Goal: Task Accomplishment & Management: Complete application form

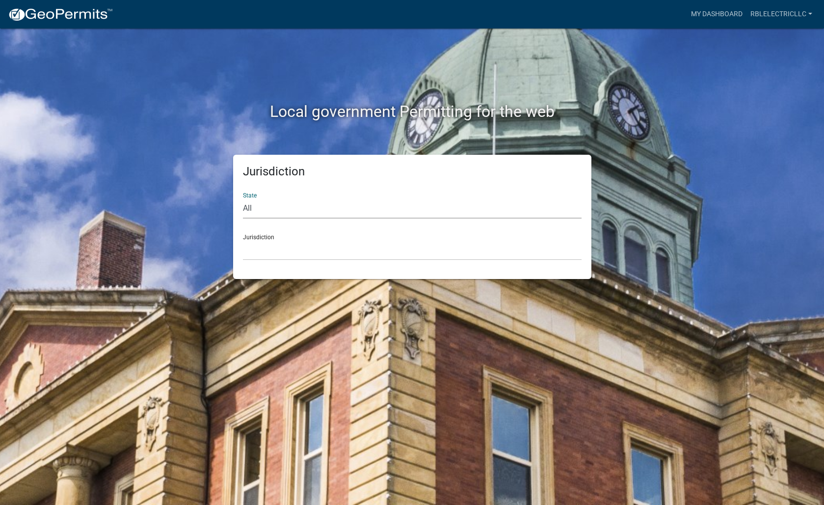
select select "[US_STATE]"
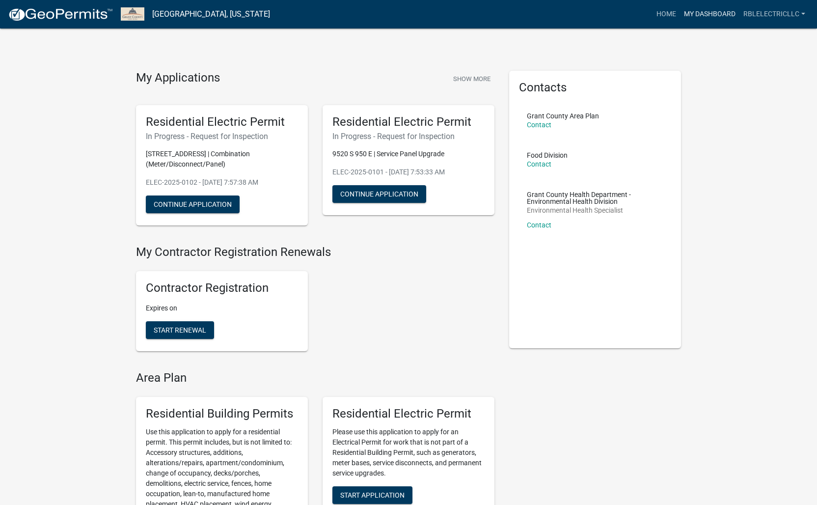
click at [696, 15] on link "My Dashboard" at bounding box center [709, 14] width 59 height 19
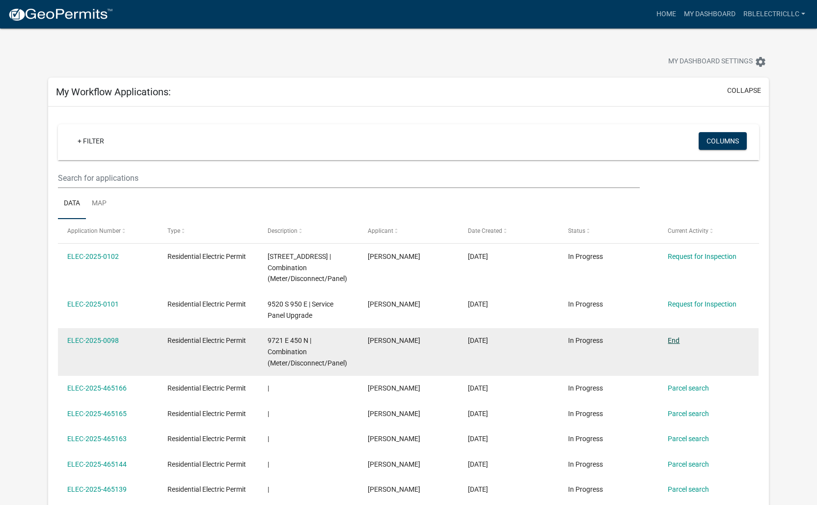
click at [672, 339] on link "End" at bounding box center [674, 340] width 12 height 8
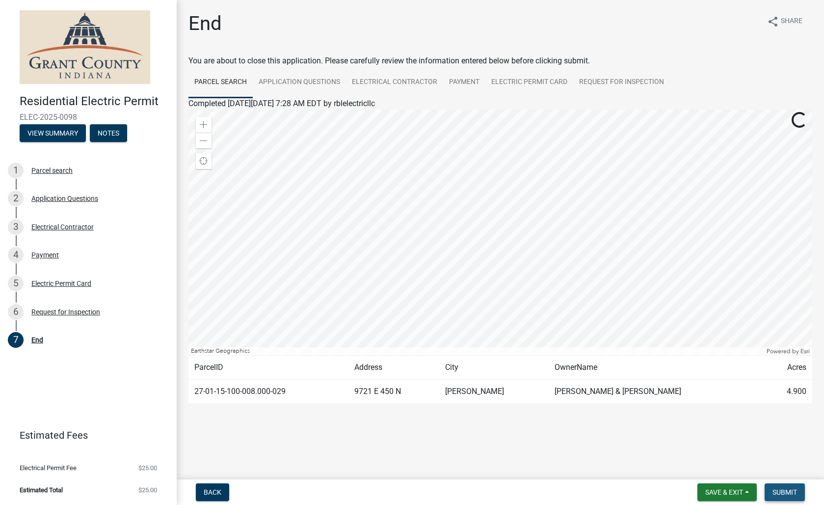
click at [783, 491] on span "Submit" at bounding box center [785, 492] width 25 height 8
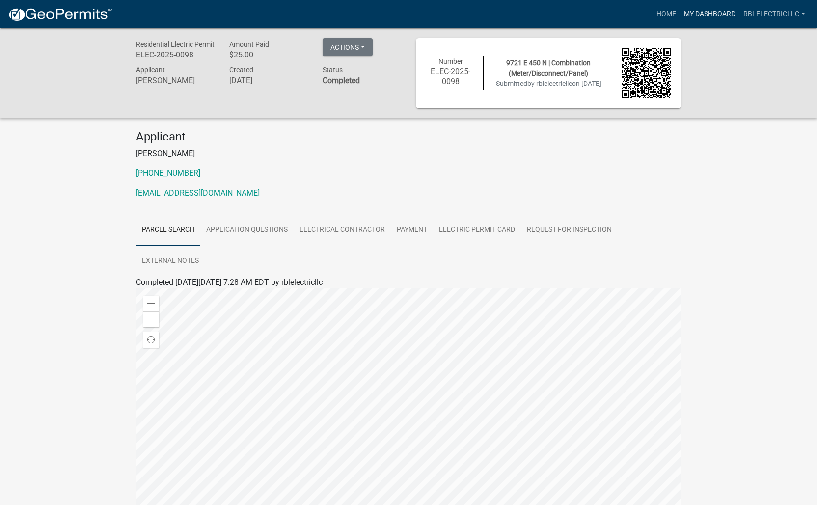
click at [705, 19] on link "My Dashboard" at bounding box center [709, 14] width 59 height 19
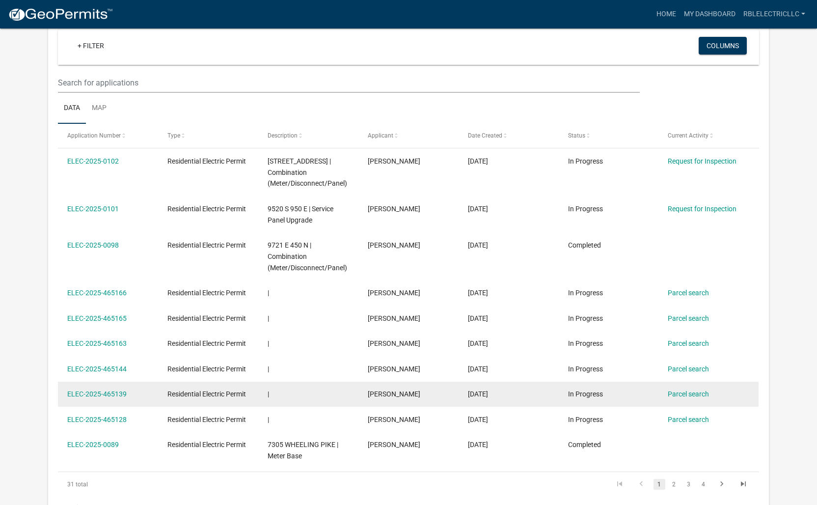
scroll to position [17, 0]
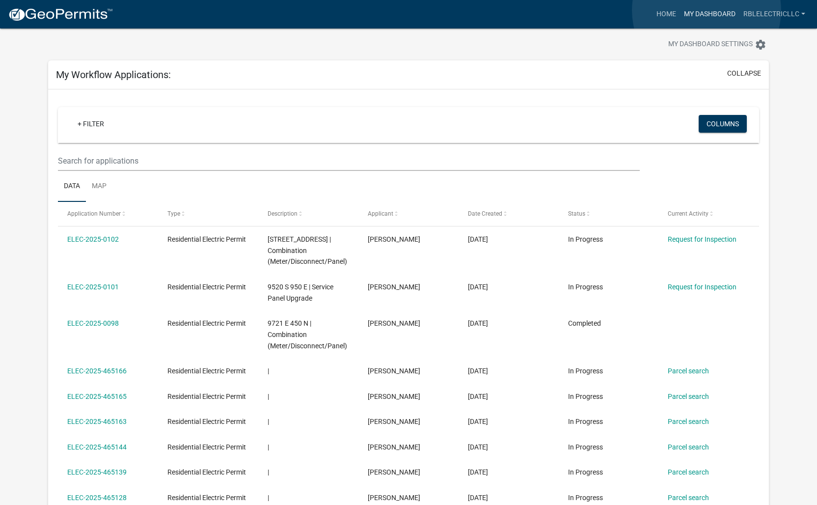
click at [706, 10] on link "My Dashboard" at bounding box center [709, 14] width 59 height 19
click at [705, 17] on link "My Dashboard" at bounding box center [709, 14] width 59 height 19
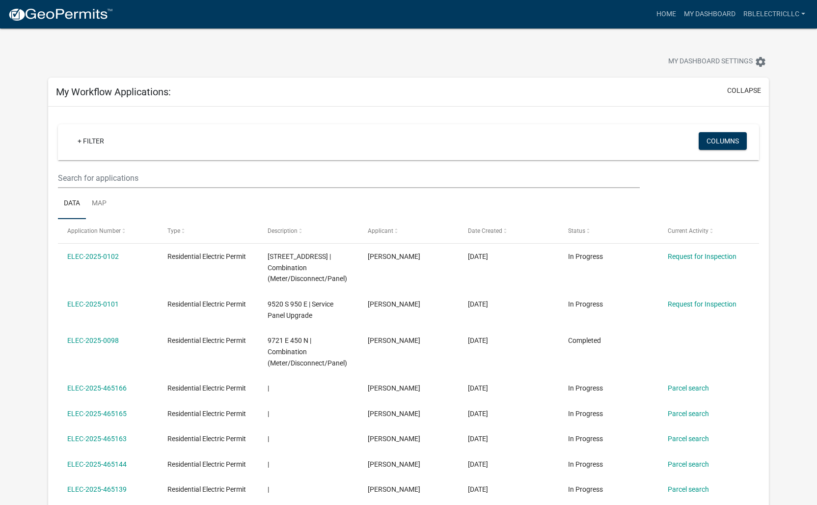
click at [59, 14] on img at bounding box center [60, 14] width 105 height 15
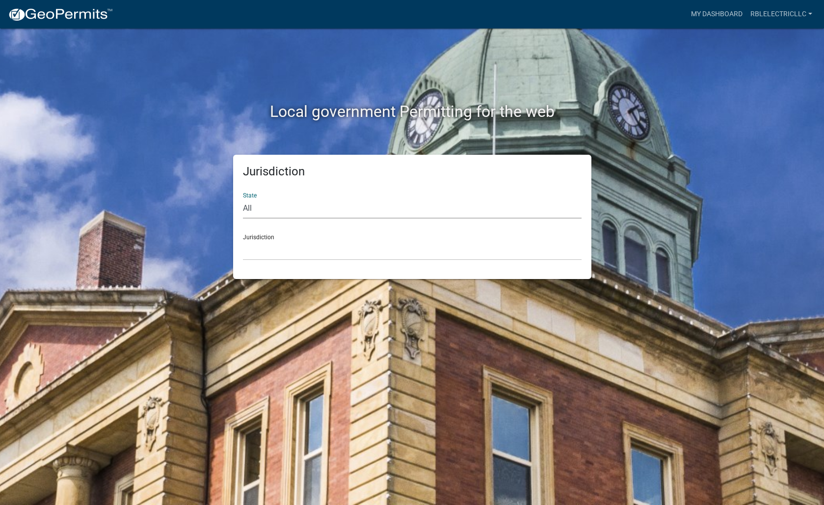
select select "[US_STATE]"
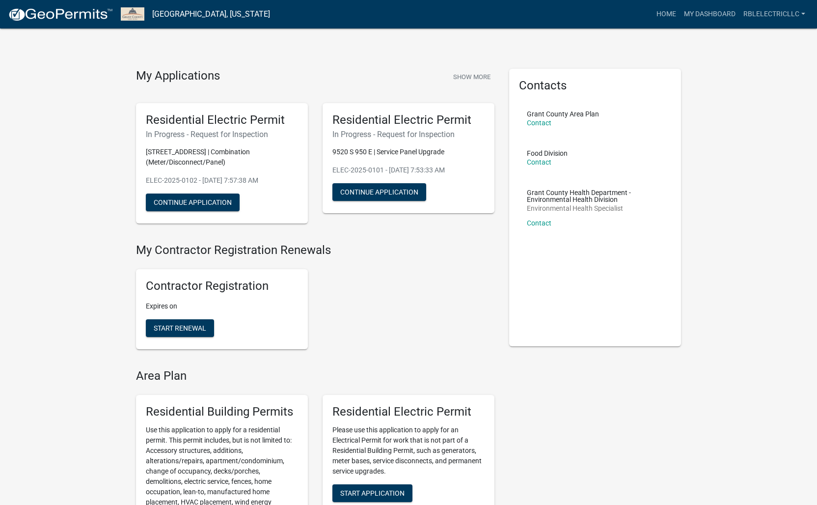
scroll to position [77, 0]
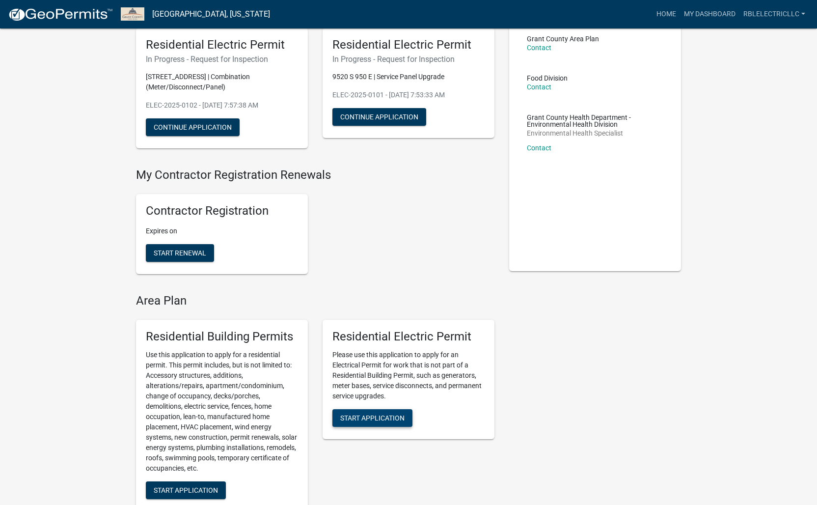
click at [385, 413] on span "Start Application" at bounding box center [372, 417] width 64 height 8
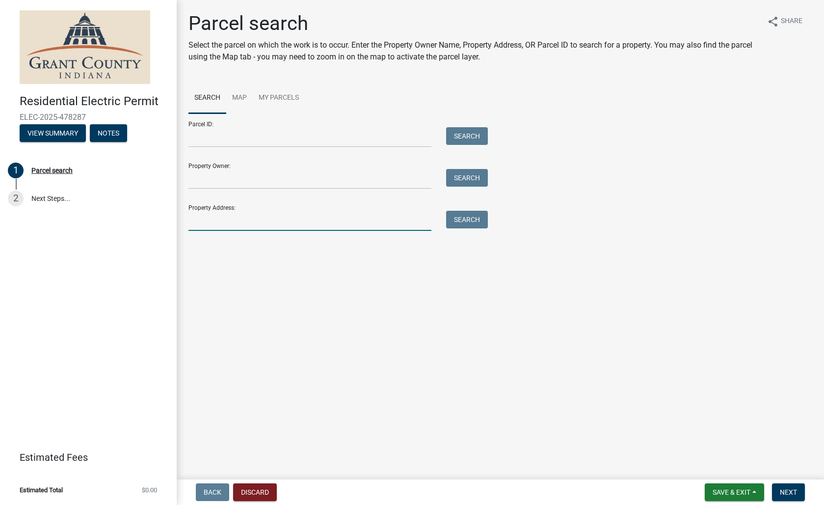
click at [275, 226] on input "Property Address:" at bounding box center [309, 221] width 243 height 20
type input "1719 W 32nd"
click at [467, 220] on button "Search" at bounding box center [467, 220] width 42 height 18
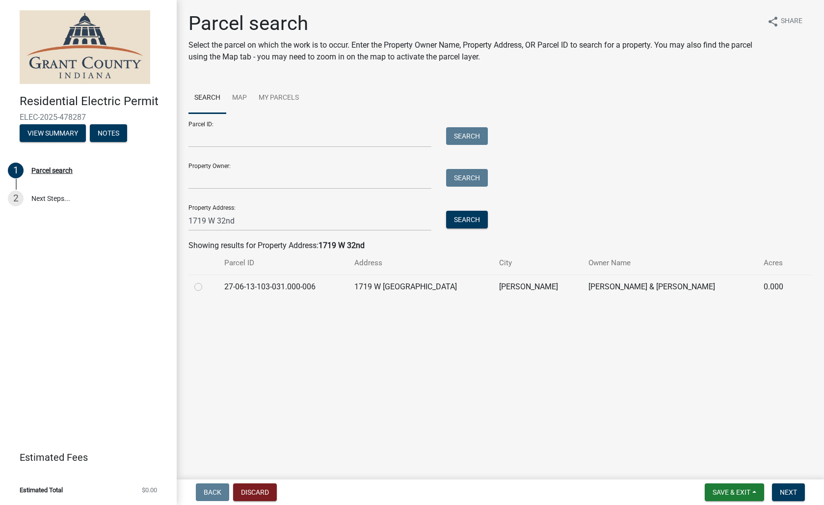
click at [206, 281] on label at bounding box center [206, 281] width 0 height 0
click at [206, 287] on input "radio" at bounding box center [209, 284] width 6 height 6
radio input "true"
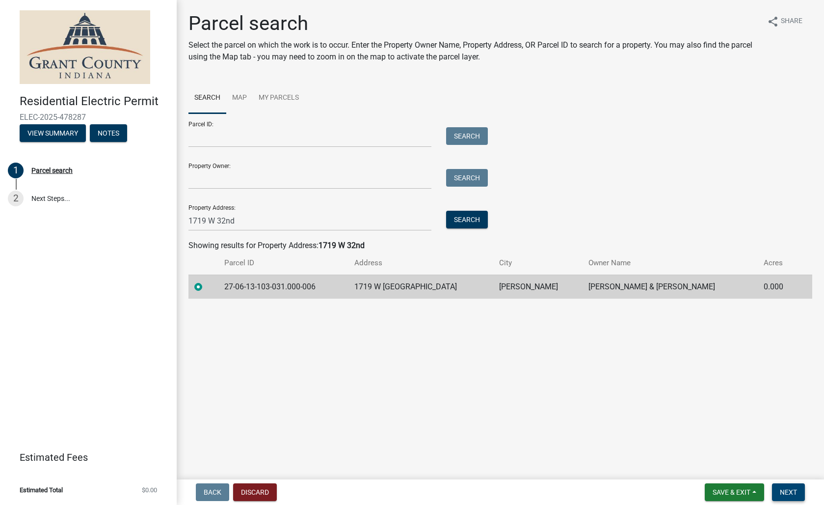
click at [788, 488] on span "Next" at bounding box center [788, 492] width 17 height 8
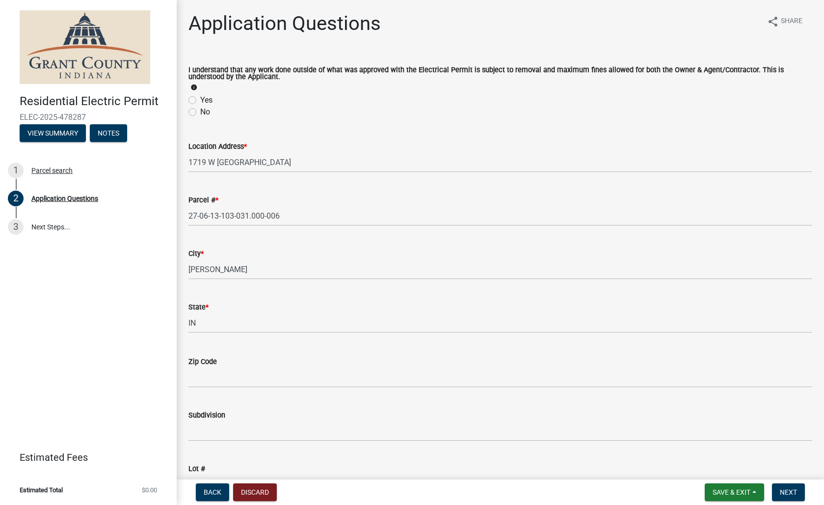
click at [200, 99] on label "Yes" at bounding box center [206, 100] width 12 height 12
click at [200, 99] on input "Yes" at bounding box center [203, 97] width 6 height 6
radio input "true"
click at [301, 378] on input "Zip Code" at bounding box center [500, 377] width 624 height 20
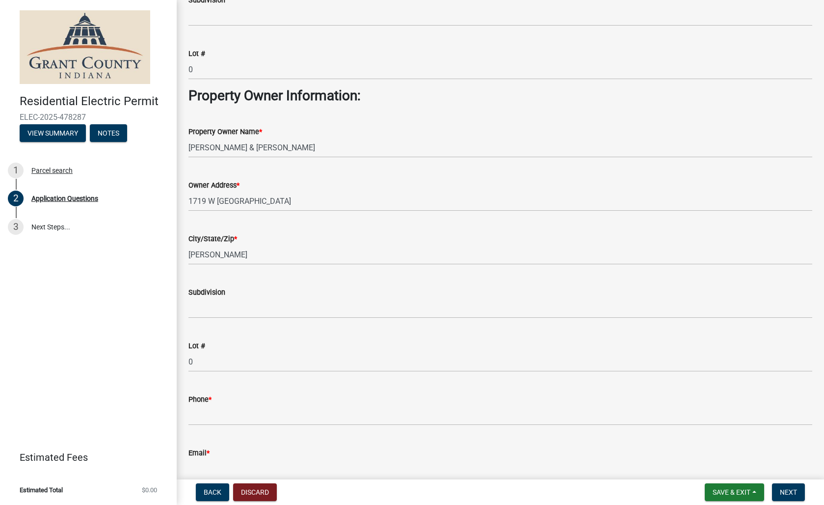
scroll to position [487, 0]
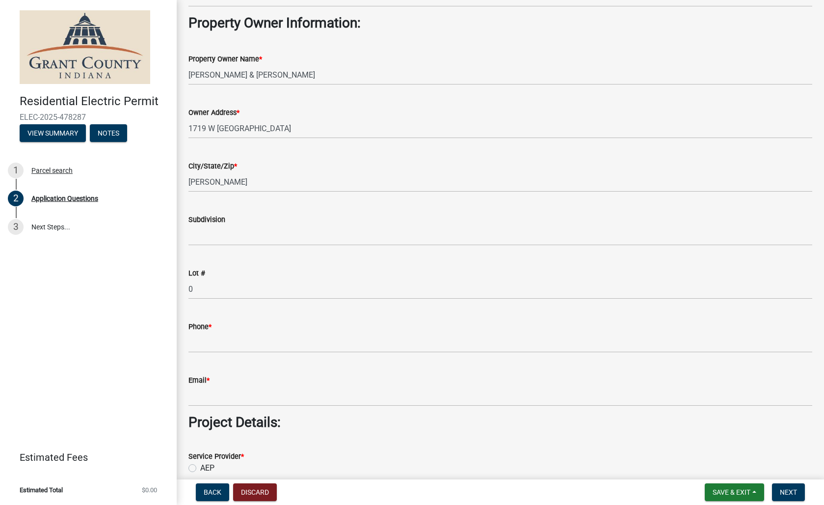
type input "46953"
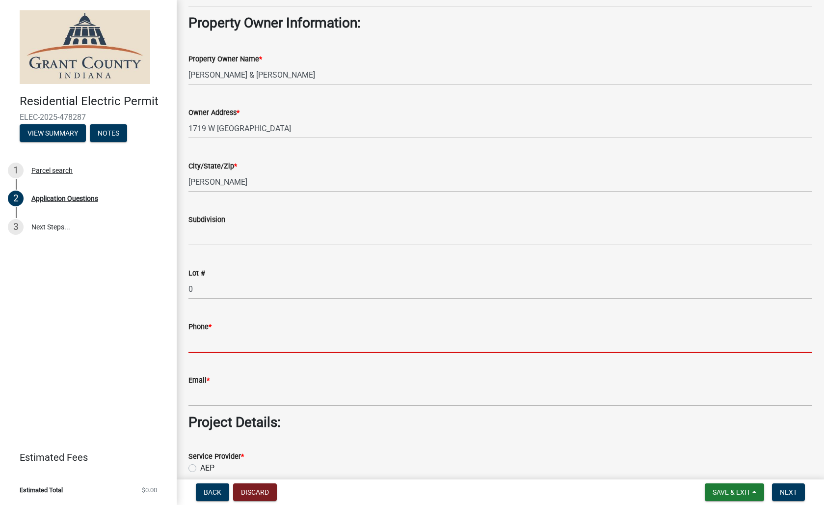
click at [234, 347] on input "Phone *" at bounding box center [500, 342] width 624 height 20
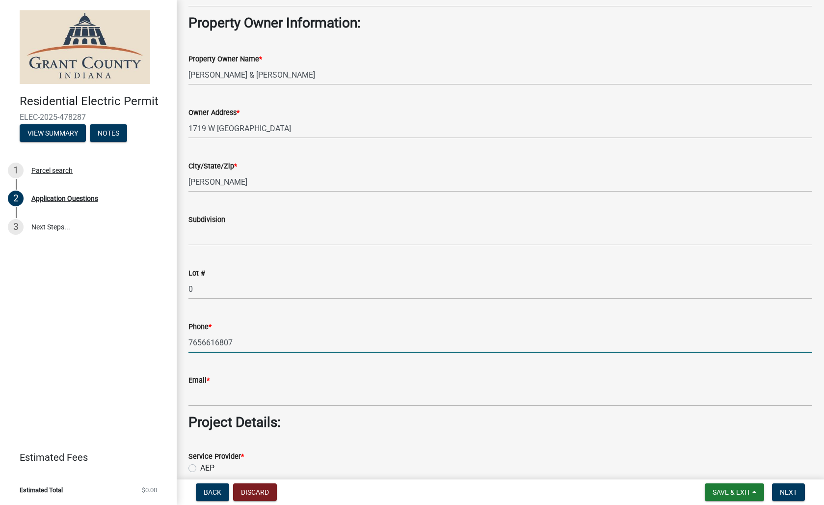
type input "7656616807"
click at [260, 384] on div "Email *" at bounding box center [500, 380] width 624 height 12
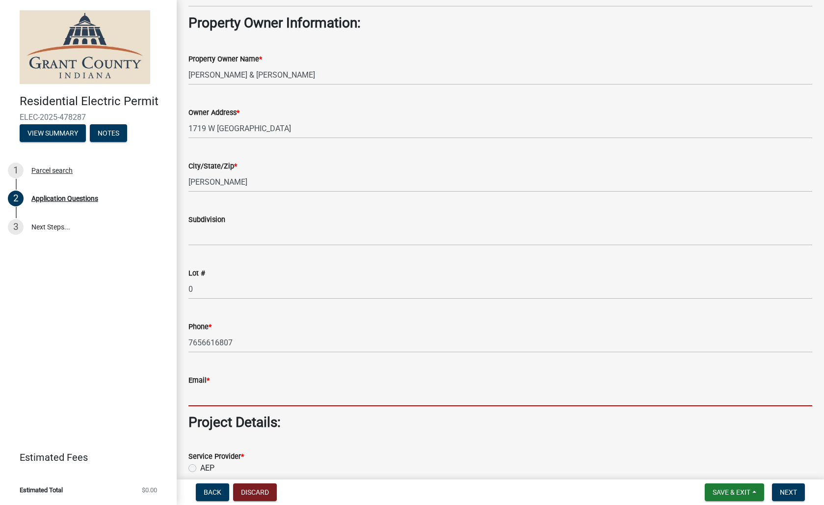
click at [254, 389] on input "Email *" at bounding box center [500, 396] width 624 height 20
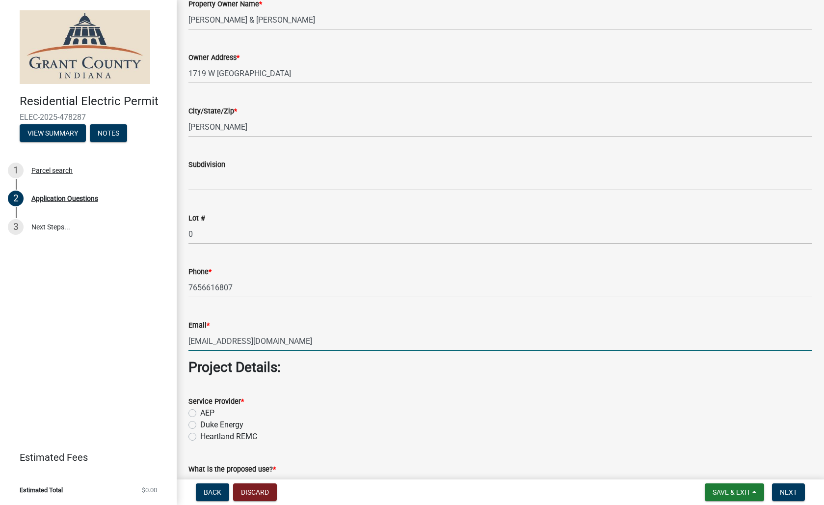
scroll to position [621, 0]
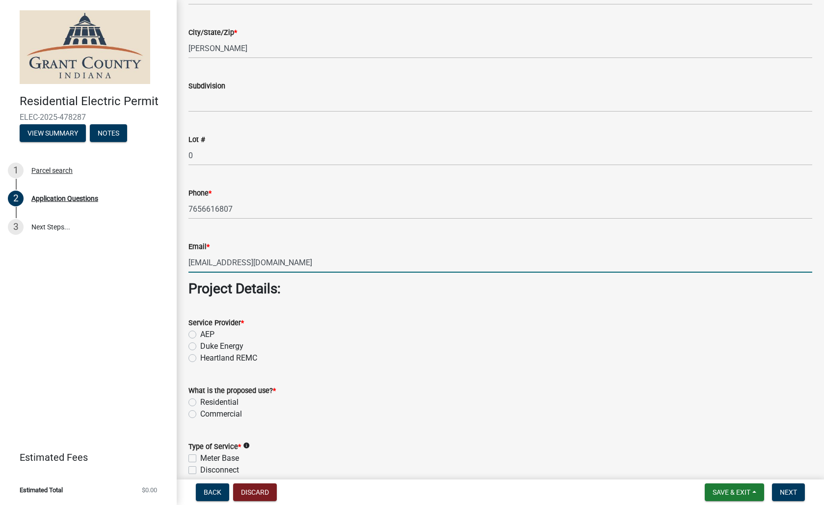
type input "[EMAIL_ADDRESS][DOMAIN_NAME]"
click at [200, 334] on label "AEP" at bounding box center [207, 334] width 14 height 12
click at [200, 334] on input "AEP" at bounding box center [203, 331] width 6 height 6
radio input "true"
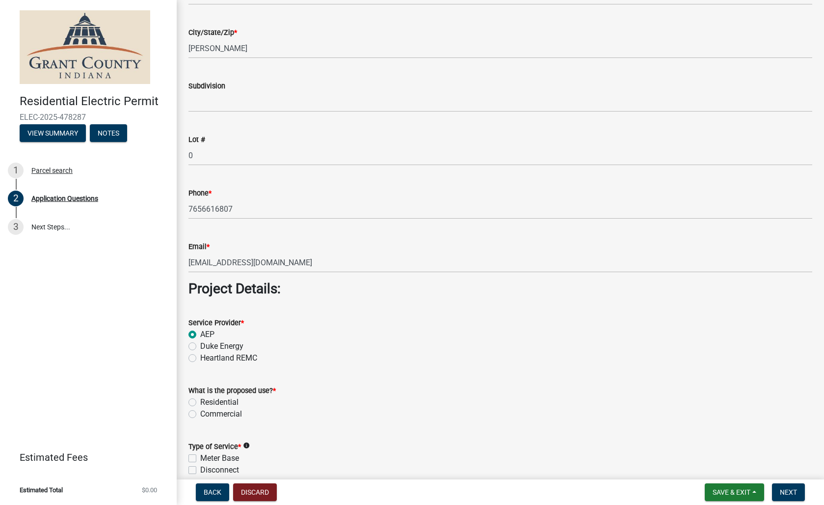
scroll to position [696, 0]
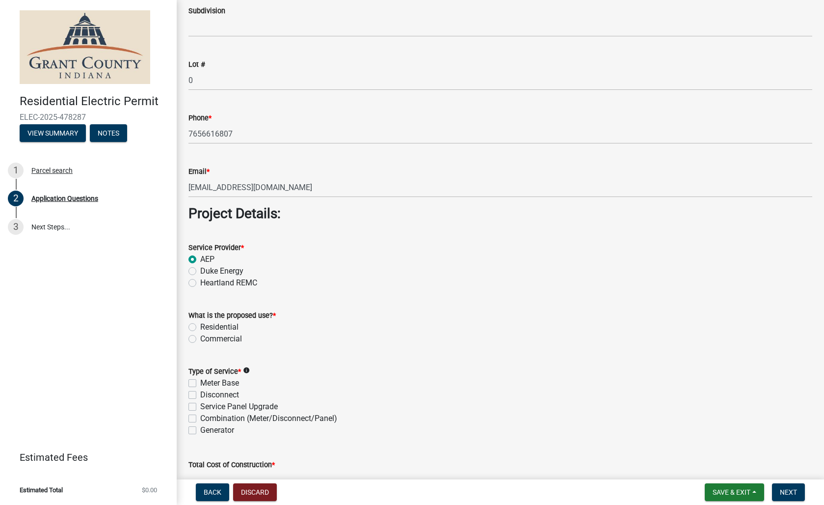
click at [200, 329] on label "Residential" at bounding box center [219, 327] width 38 height 12
click at [200, 327] on input "Residential" at bounding box center [203, 324] width 6 height 6
radio input "true"
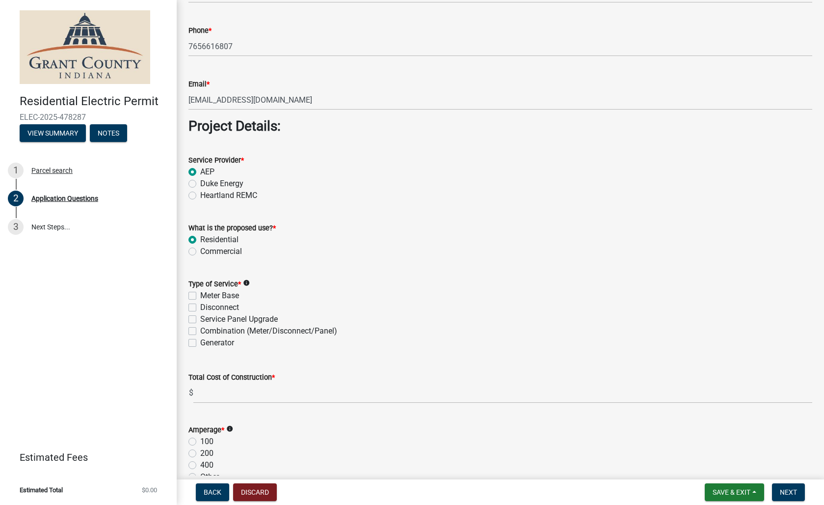
scroll to position [863, 0]
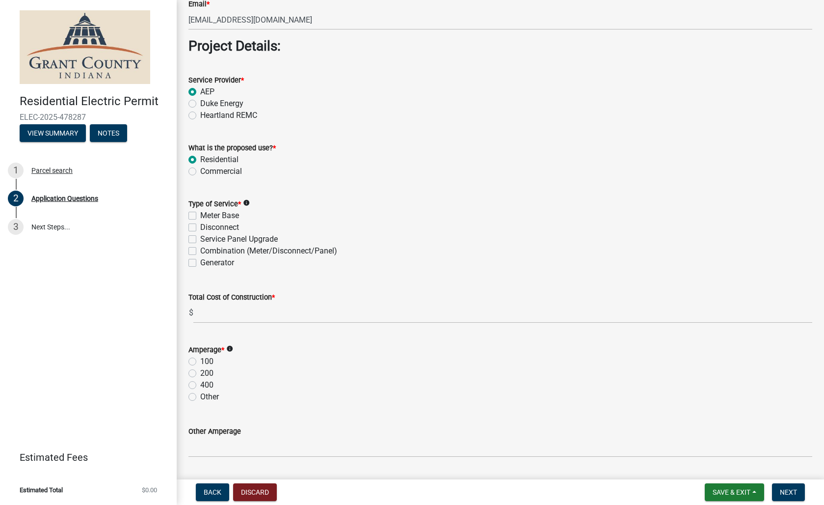
click at [200, 216] on label "Meter Base" at bounding box center [219, 216] width 39 height 12
click at [200, 216] on input "Meter Base" at bounding box center [203, 213] width 6 height 6
checkbox input "true"
checkbox input "false"
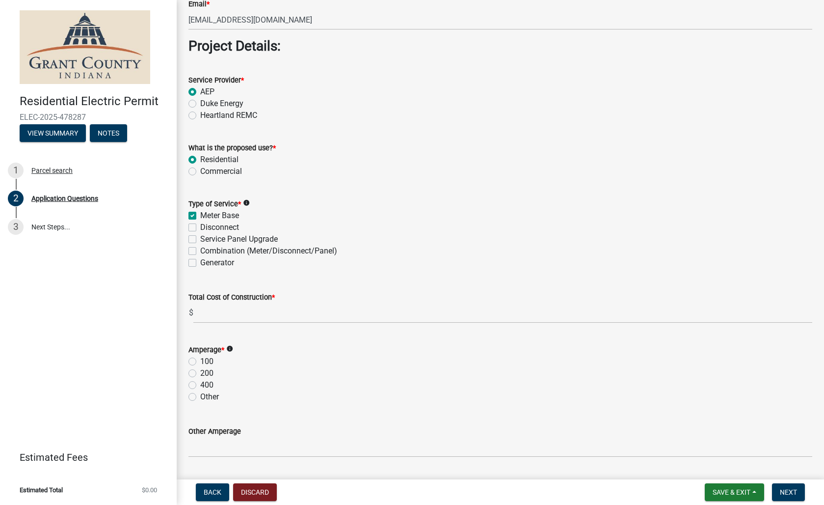
checkbox input "false"
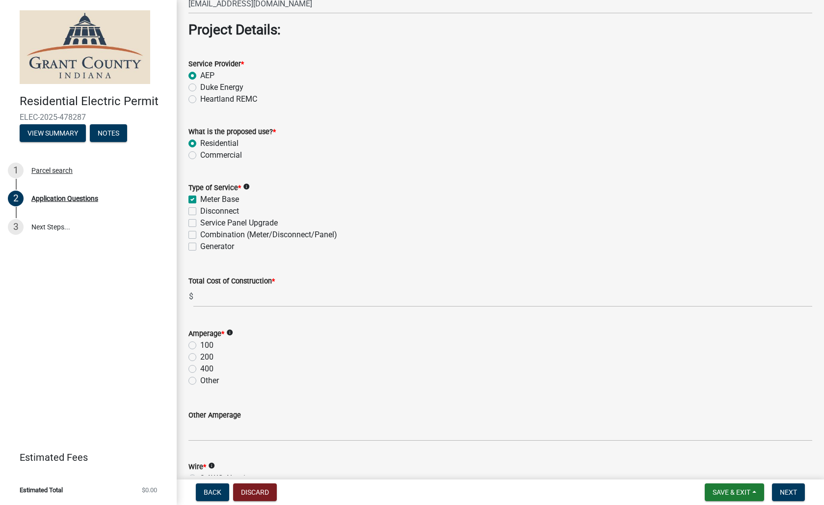
scroll to position [934, 0]
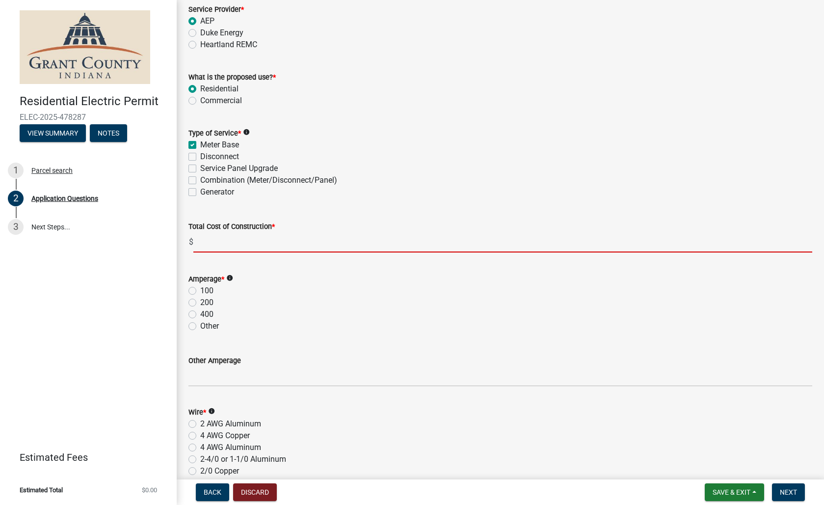
click at [281, 243] on input "text" at bounding box center [502, 242] width 619 height 20
type input "1200.00"
click at [200, 291] on label "100" at bounding box center [206, 291] width 13 height 12
click at [200, 291] on input "100" at bounding box center [203, 288] width 6 height 6
radio input "true"
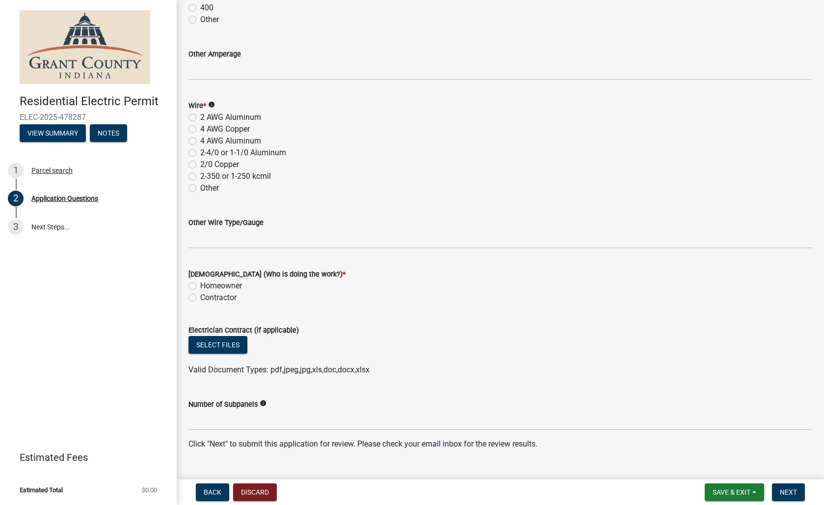
scroll to position [1226, 0]
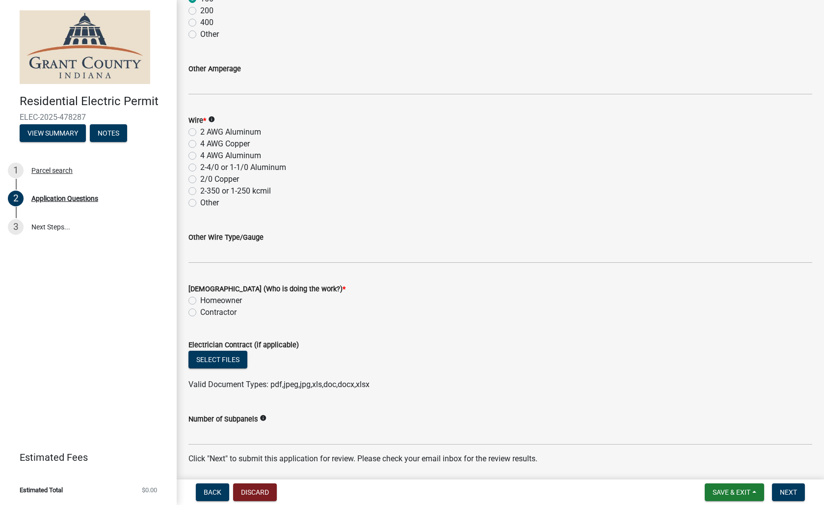
click at [200, 130] on label "2 AWG Aluminum" at bounding box center [230, 132] width 61 height 12
click at [200, 130] on input "2 AWG Aluminum" at bounding box center [203, 129] width 6 height 6
radio input "true"
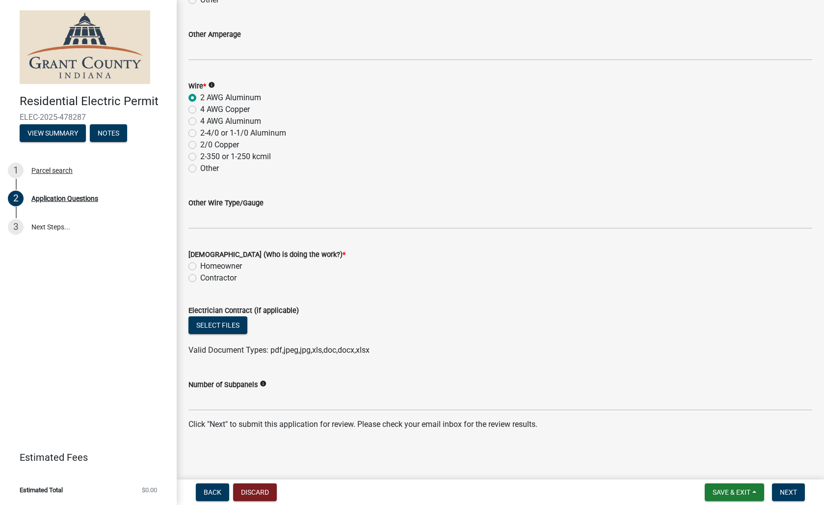
click at [188, 276] on div "[DEMOGRAPHIC_DATA] (Who is doing the work?) * Homeowner [DEMOGRAPHIC_DATA]" at bounding box center [500, 260] width 639 height 47
click at [200, 276] on label "Contractor" at bounding box center [218, 278] width 36 height 12
click at [200, 276] on input "Contractor" at bounding box center [203, 275] width 6 height 6
radio input "true"
click at [793, 495] on span "Next" at bounding box center [788, 492] width 17 height 8
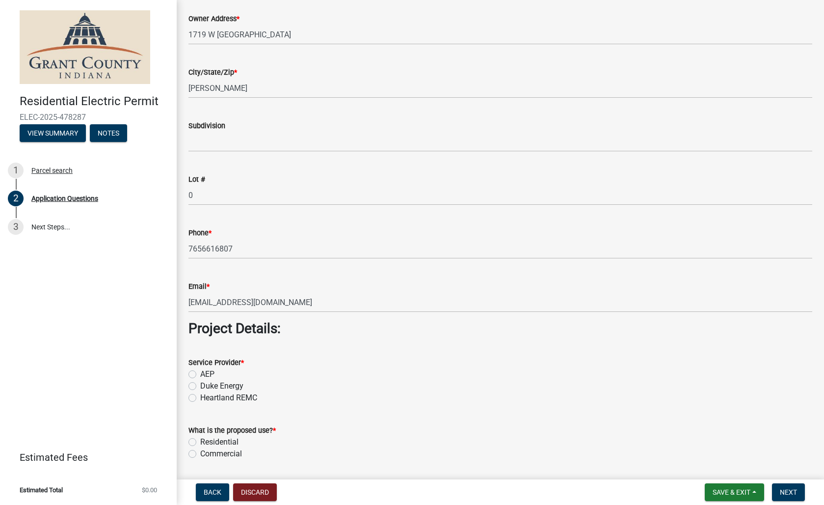
scroll to position [662, 0]
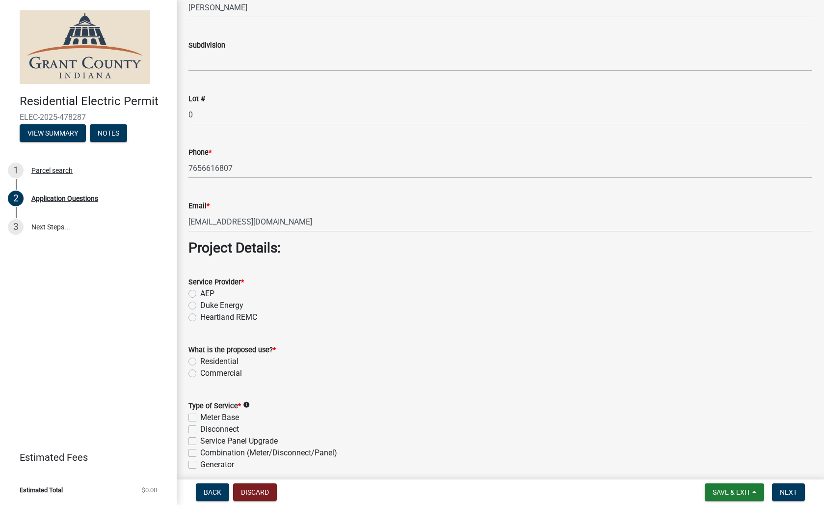
click at [200, 294] on label "AEP" at bounding box center [207, 294] width 14 height 12
click at [200, 294] on input "AEP" at bounding box center [203, 291] width 6 height 6
radio input "true"
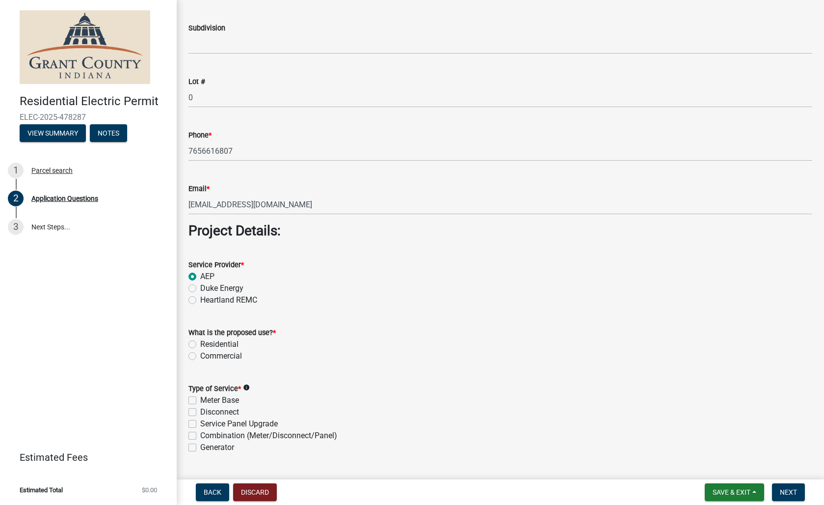
click at [188, 341] on div "What is the proposed use? * Residential Commercial" at bounding box center [500, 338] width 639 height 47
click at [200, 345] on label "Residential" at bounding box center [219, 344] width 38 height 12
click at [200, 345] on input "Residential" at bounding box center [203, 341] width 6 height 6
radio input "true"
click at [200, 395] on label "Meter Base" at bounding box center [219, 400] width 39 height 12
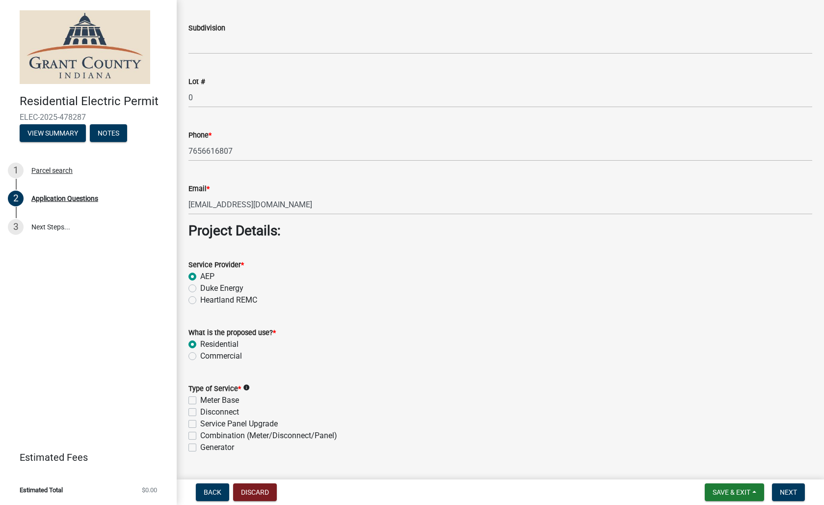
click at [200, 395] on input "Meter Base" at bounding box center [203, 397] width 6 height 6
checkbox input "true"
checkbox input "false"
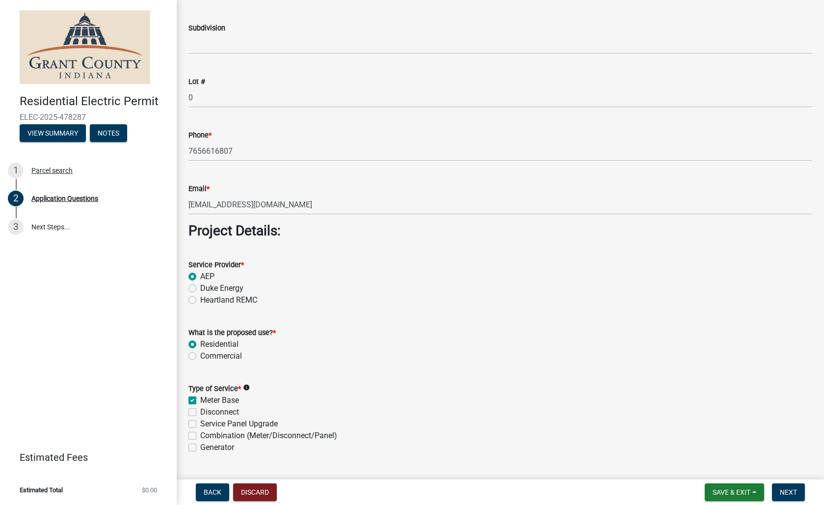
checkbox input "false"
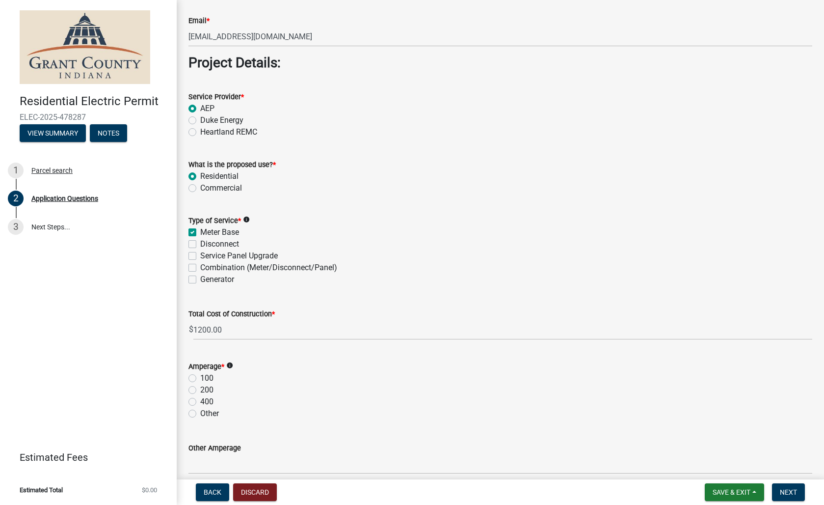
scroll to position [944, 0]
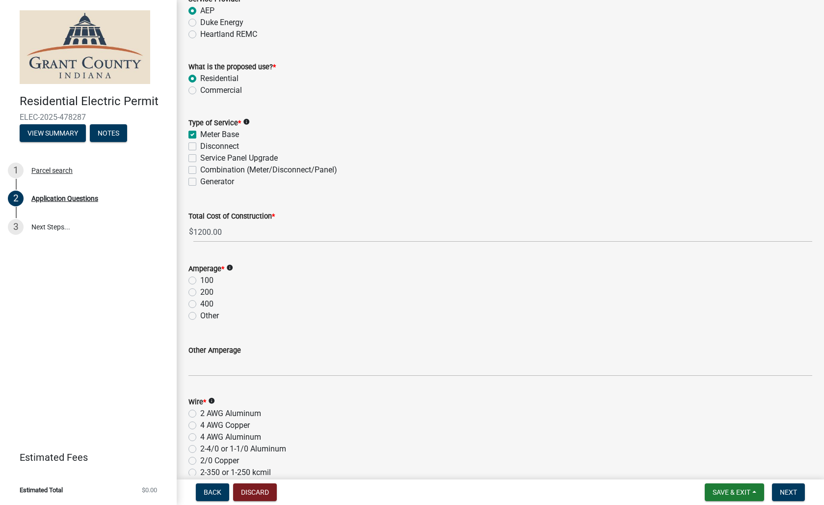
click at [200, 281] on label "100" at bounding box center [206, 280] width 13 height 12
click at [200, 281] on input "100" at bounding box center [203, 277] width 6 height 6
radio input "true"
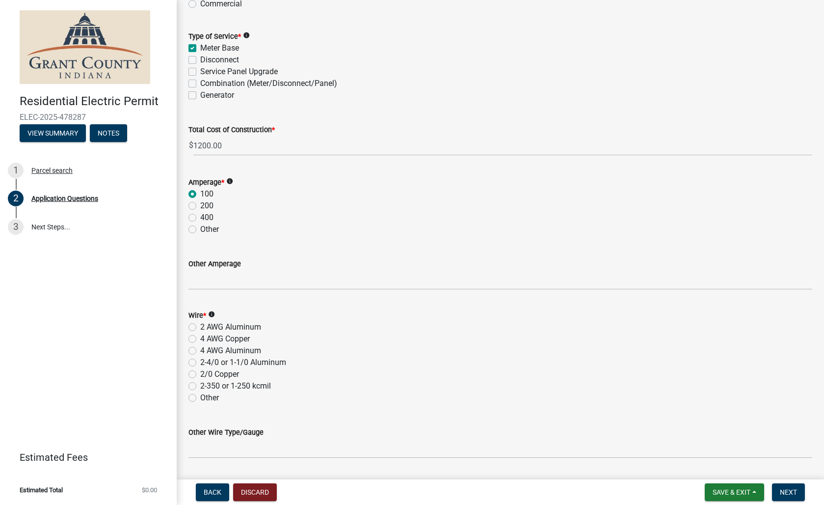
scroll to position [1131, 0]
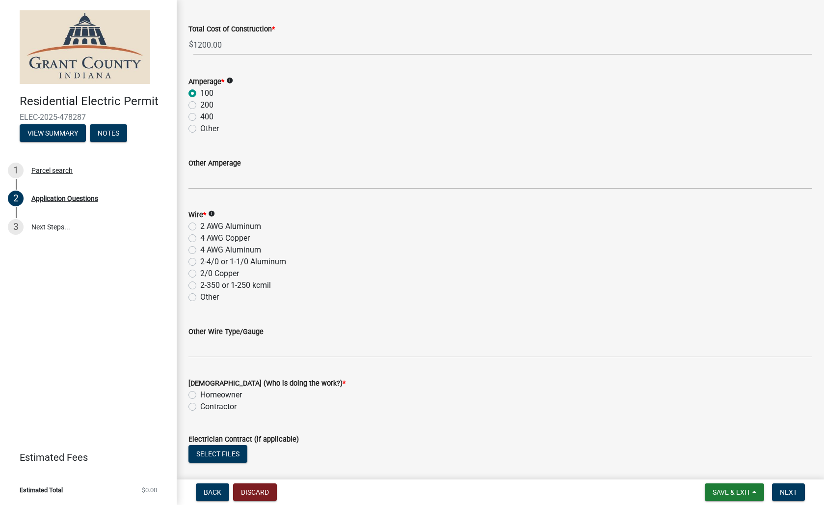
click at [200, 228] on label "2 AWG Aluminum" at bounding box center [230, 226] width 61 height 12
click at [200, 227] on input "2 AWG Aluminum" at bounding box center [203, 223] width 6 height 6
radio input "true"
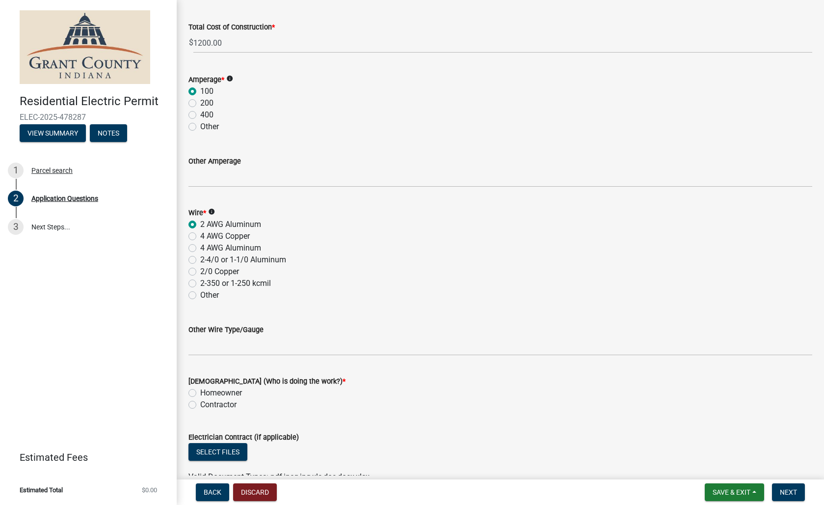
scroll to position [1188, 0]
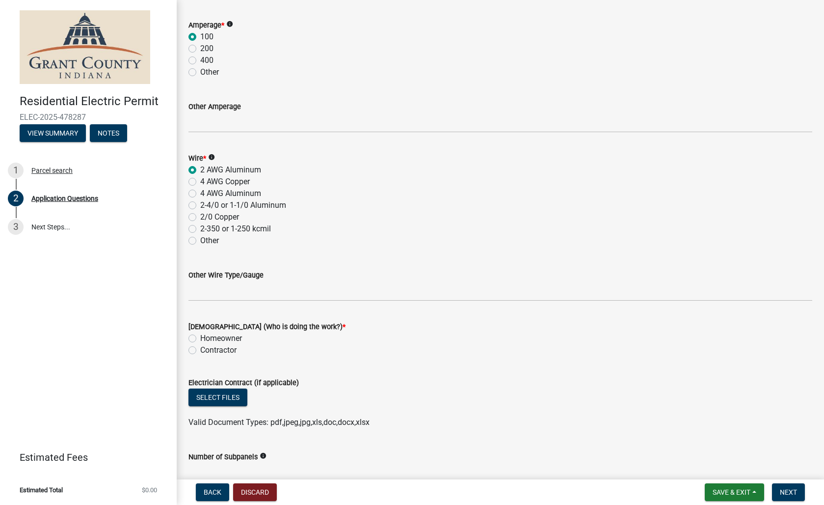
click at [200, 350] on label "Contractor" at bounding box center [218, 350] width 36 height 12
click at [200, 350] on input "Contractor" at bounding box center [203, 347] width 6 height 6
radio input "true"
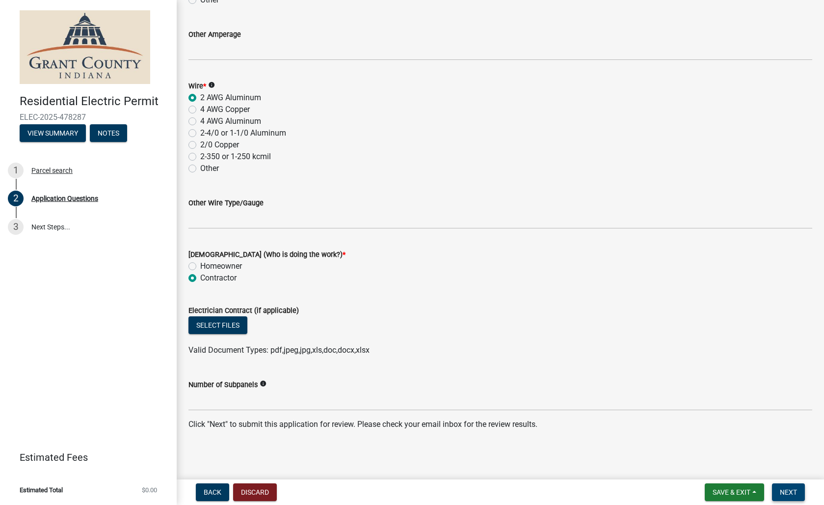
click at [789, 493] on span "Next" at bounding box center [788, 492] width 17 height 8
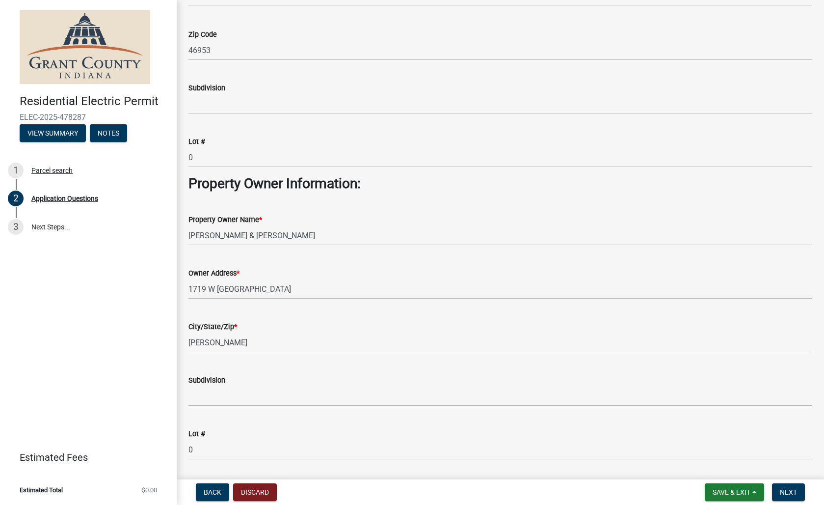
scroll to position [0, 0]
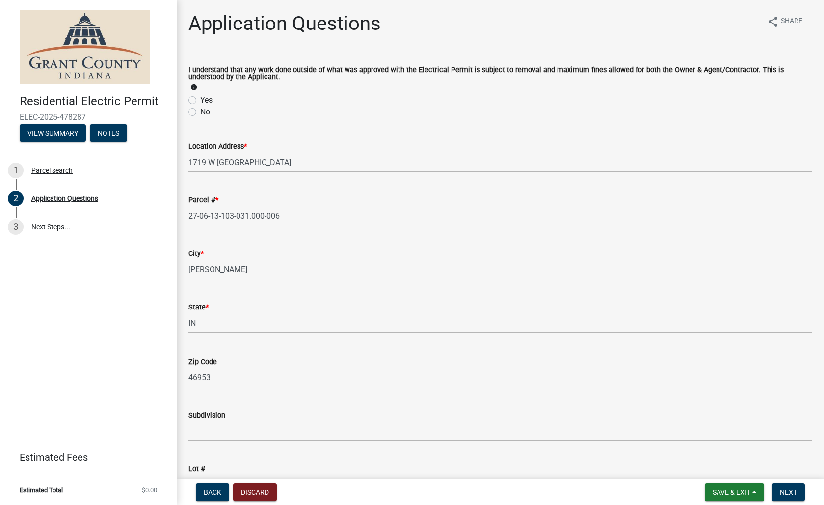
click at [200, 102] on label "Yes" at bounding box center [206, 100] width 12 height 12
click at [200, 101] on input "Yes" at bounding box center [203, 97] width 6 height 6
radio input "true"
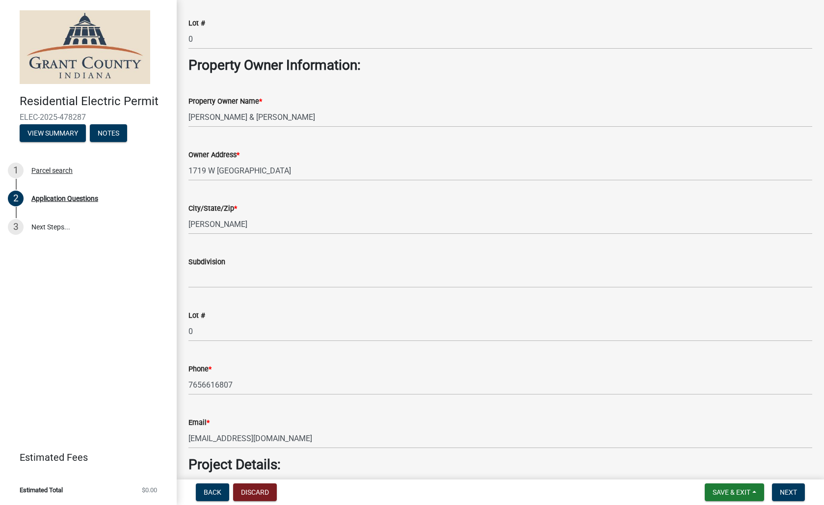
scroll to position [652, 0]
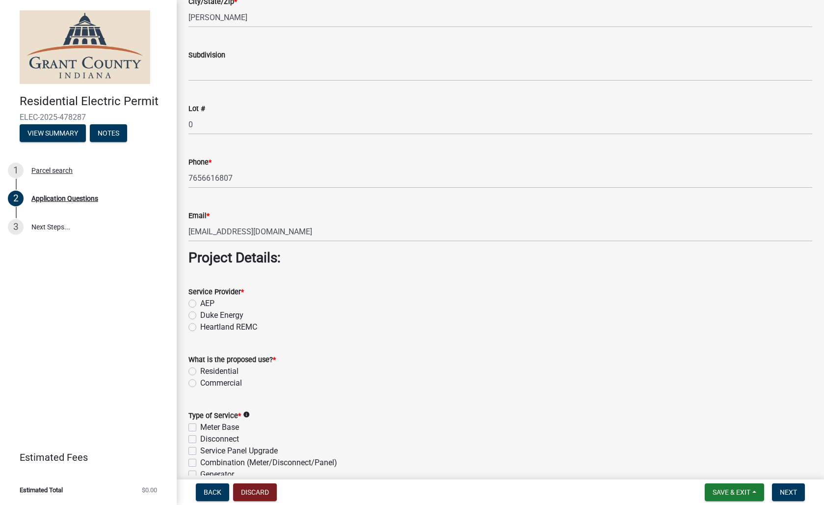
click at [200, 304] on label "AEP" at bounding box center [207, 303] width 14 height 12
click at [200, 304] on input "AEP" at bounding box center [203, 300] width 6 height 6
radio input "true"
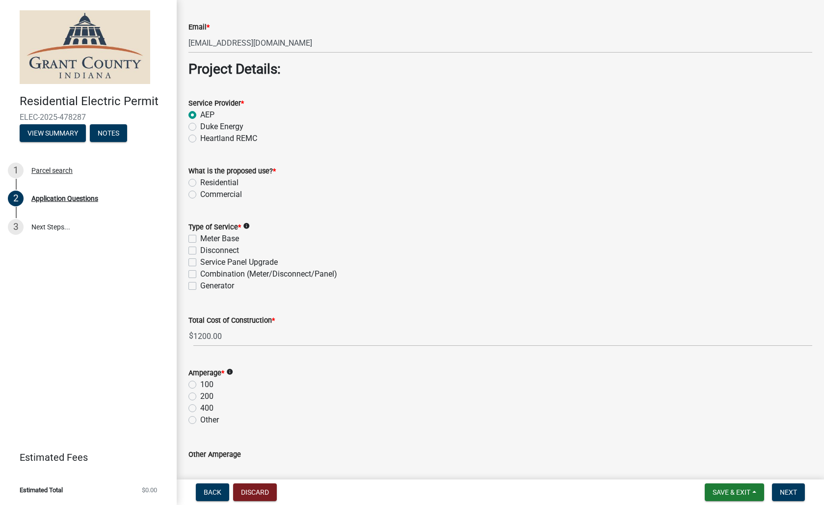
click at [200, 193] on label "Commercial" at bounding box center [221, 194] width 42 height 12
click at [200, 193] on input "Commercial" at bounding box center [203, 191] width 6 height 6
radio input "true"
click at [200, 193] on label "Commercial" at bounding box center [221, 194] width 42 height 12
click at [200, 193] on input "Commercial" at bounding box center [203, 191] width 6 height 6
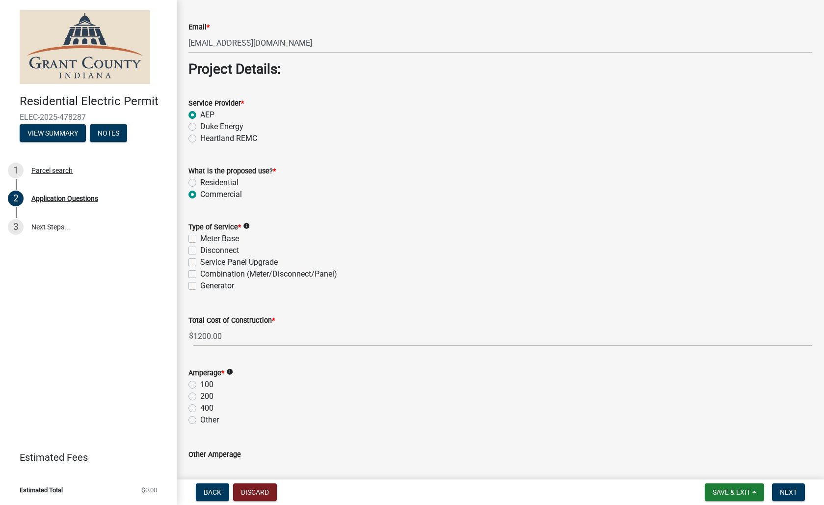
click at [200, 183] on label "Residential" at bounding box center [219, 183] width 38 height 12
click at [200, 183] on input "Residential" at bounding box center [203, 180] width 6 height 6
radio input "true"
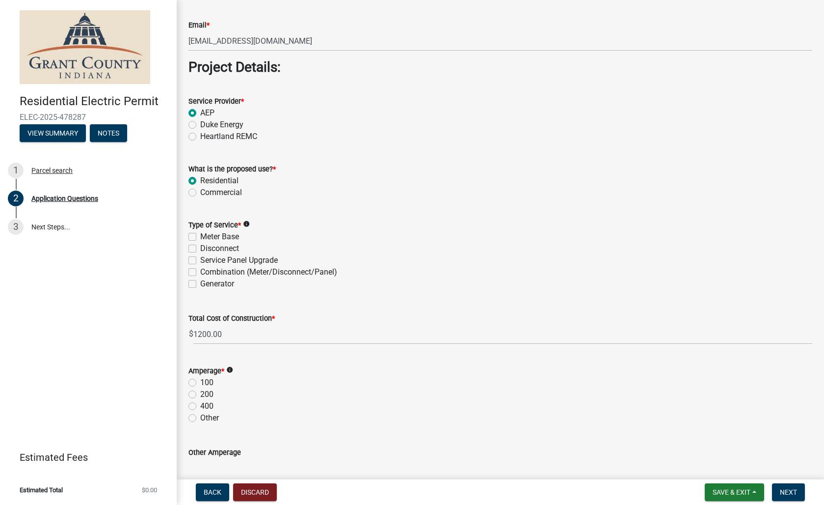
click at [200, 235] on label "Meter Base" at bounding box center [219, 237] width 39 height 12
click at [200, 235] on input "Meter Base" at bounding box center [203, 234] width 6 height 6
checkbox input "true"
checkbox input "false"
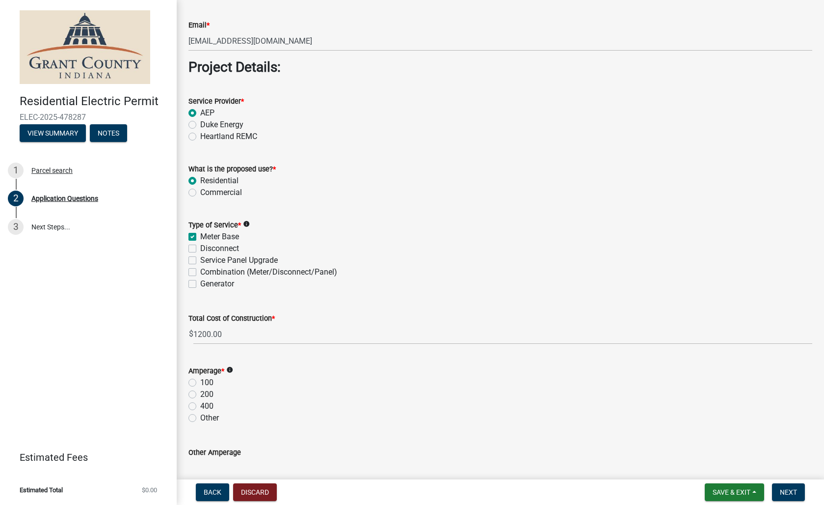
checkbox input "false"
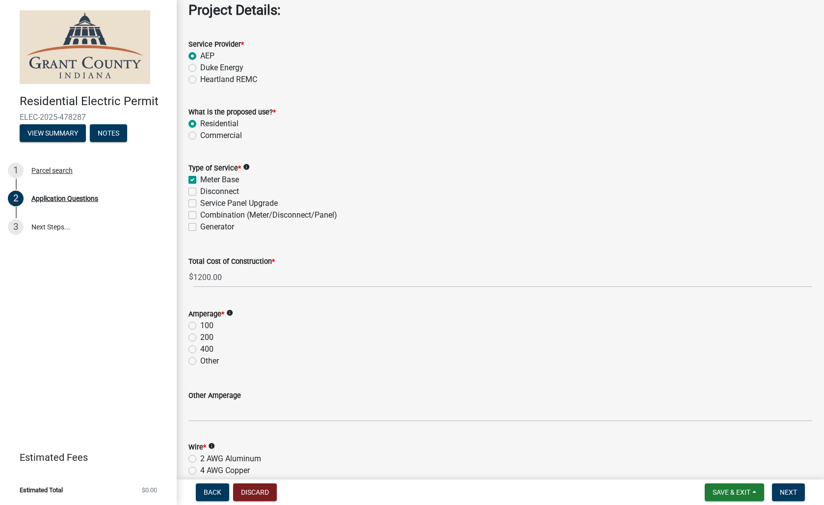
scroll to position [920, 0]
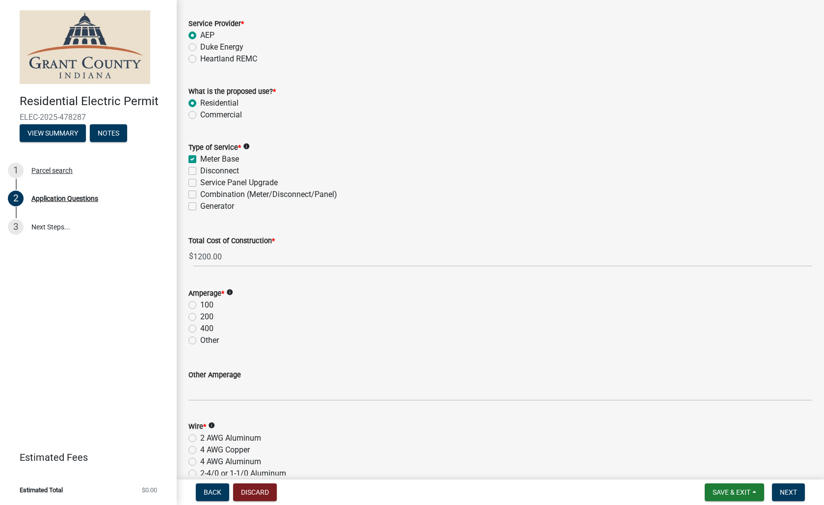
click at [200, 306] on label "100" at bounding box center [206, 305] width 13 height 12
click at [200, 305] on input "100" at bounding box center [203, 302] width 6 height 6
radio input "true"
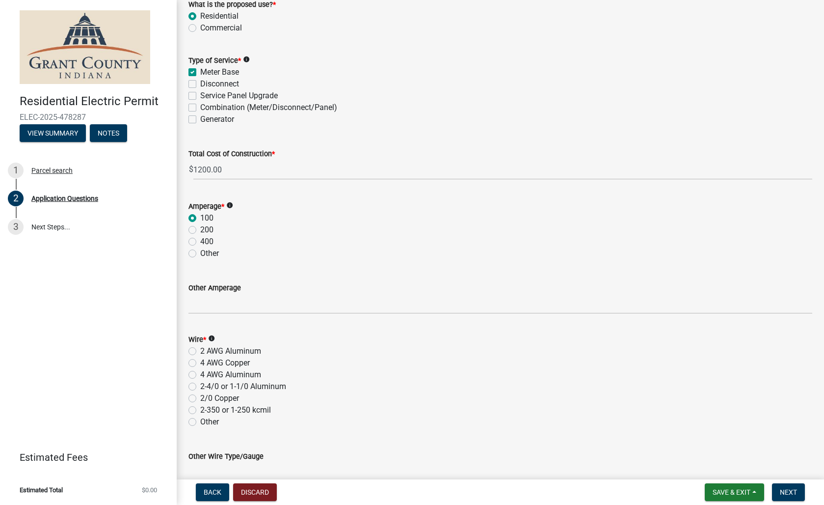
scroll to position [1105, 0]
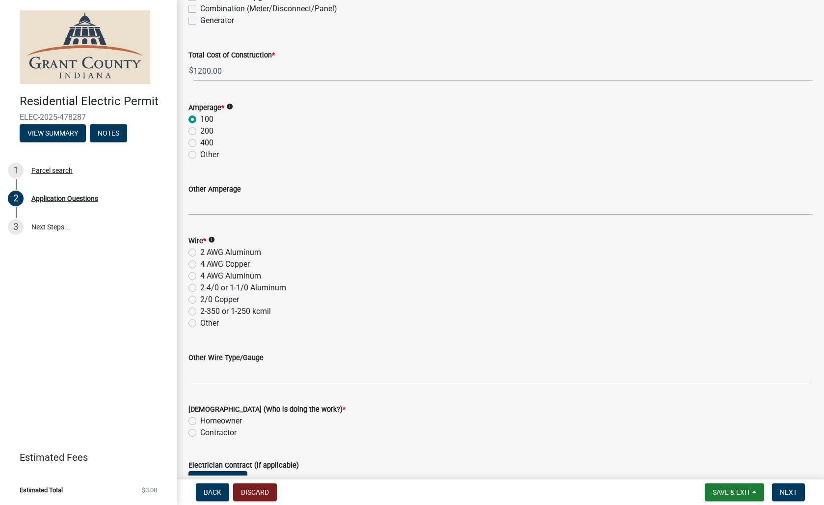
click at [200, 251] on label "2 AWG Aluminum" at bounding box center [230, 252] width 61 height 12
click at [200, 251] on input "2 AWG Aluminum" at bounding box center [203, 249] width 6 height 6
radio input "true"
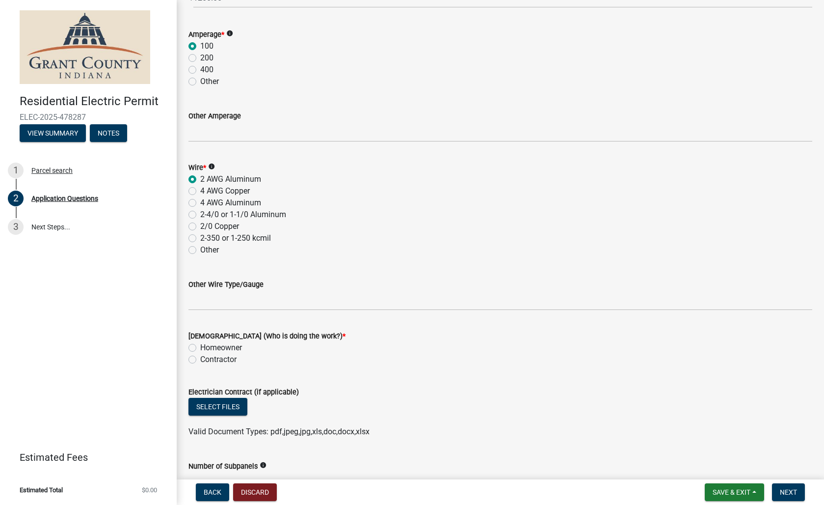
scroll to position [1191, 0]
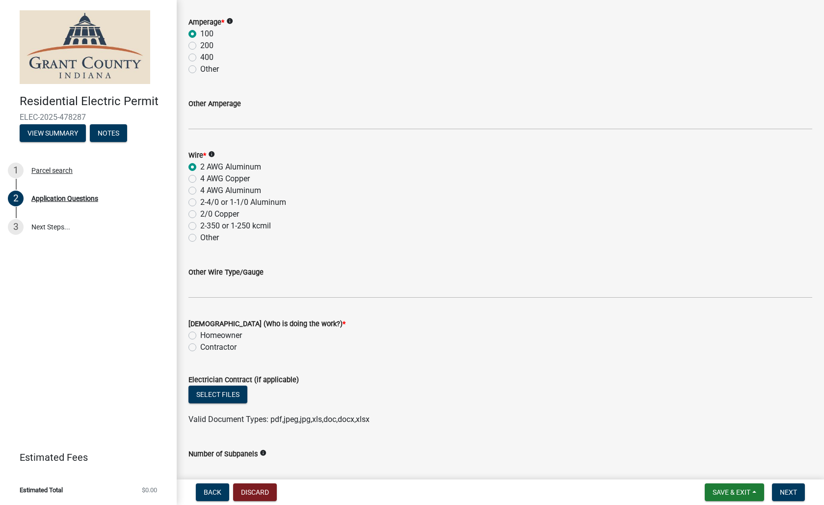
click at [200, 345] on label "Contractor" at bounding box center [218, 347] width 36 height 12
click at [200, 345] on input "Contractor" at bounding box center [203, 344] width 6 height 6
radio input "true"
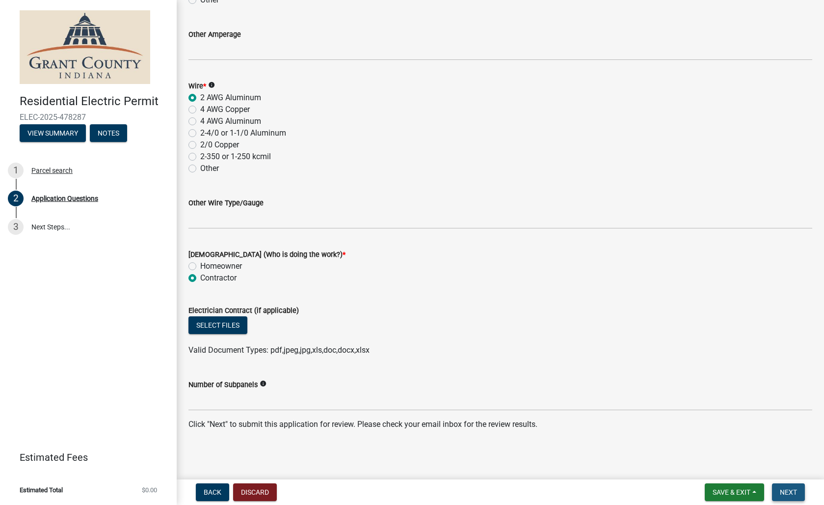
click at [786, 495] on span "Next" at bounding box center [788, 492] width 17 height 8
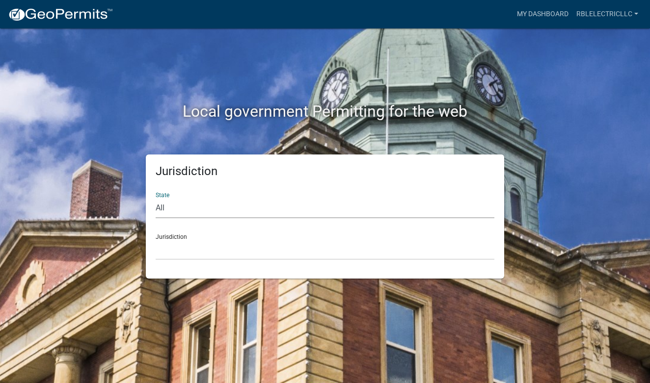
select select "[US_STATE]"
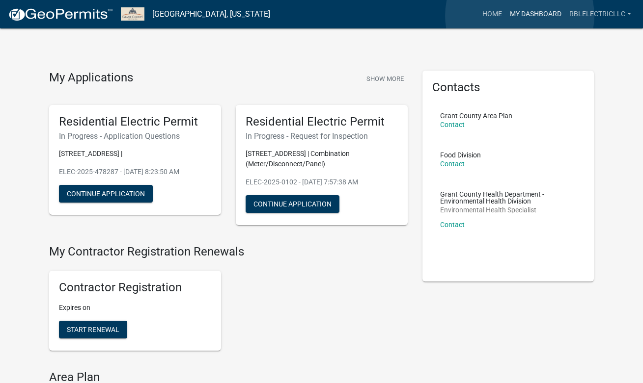
click at [519, 16] on link "My Dashboard" at bounding box center [535, 14] width 59 height 19
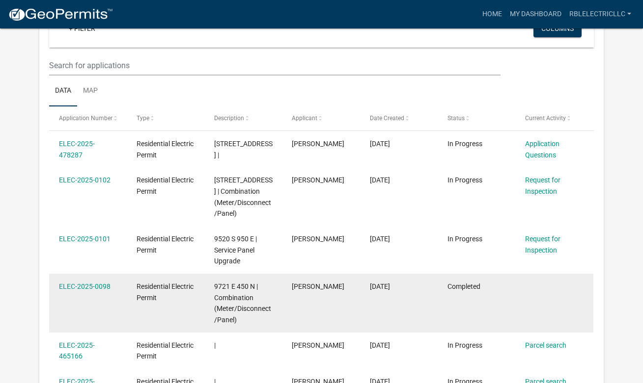
scroll to position [33, 0]
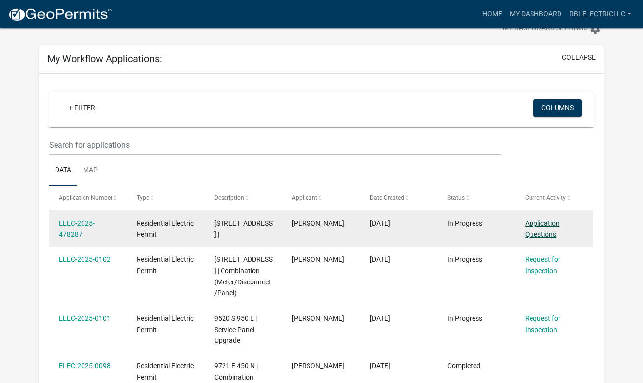
click at [551, 226] on link "Application Questions" at bounding box center [542, 228] width 34 height 19
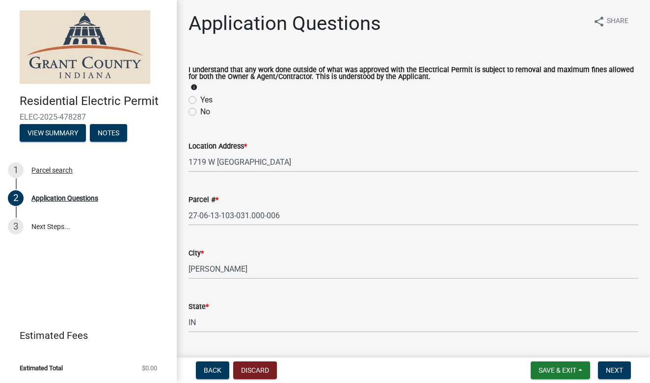
click at [200, 101] on label "Yes" at bounding box center [206, 100] width 12 height 12
click at [200, 101] on input "Yes" at bounding box center [203, 97] width 6 height 6
radio input "true"
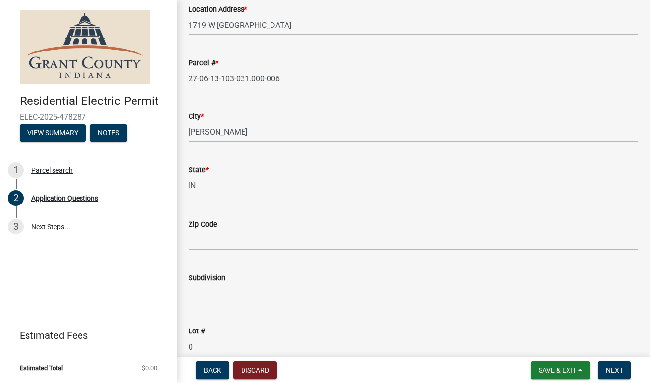
scroll to position [215, 0]
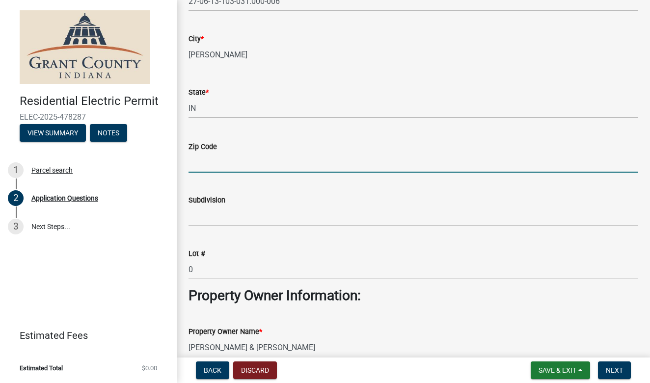
click at [240, 159] on input "Zip Code" at bounding box center [413, 163] width 450 height 20
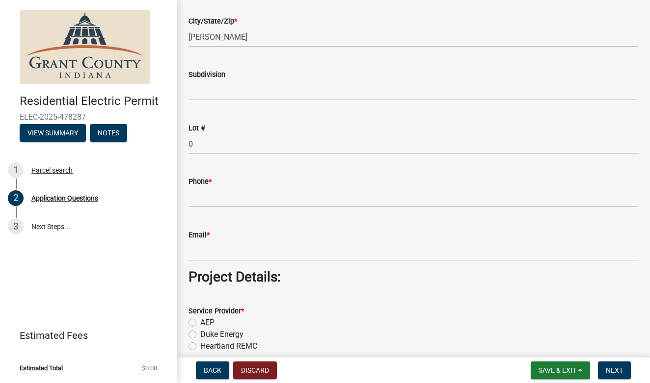
scroll to position [650, 0]
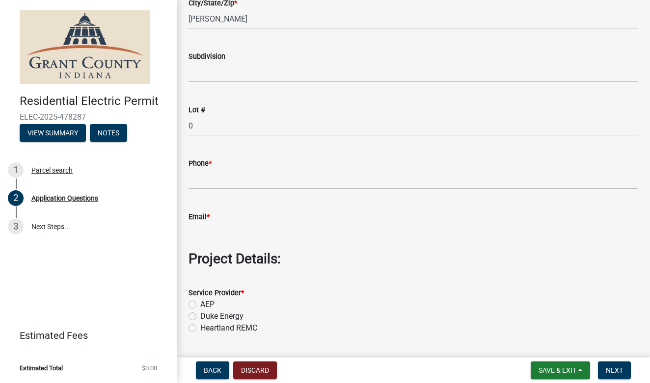
type input "46953"
click at [256, 187] on input "Phone *" at bounding box center [413, 179] width 450 height 20
type input "7652518207"
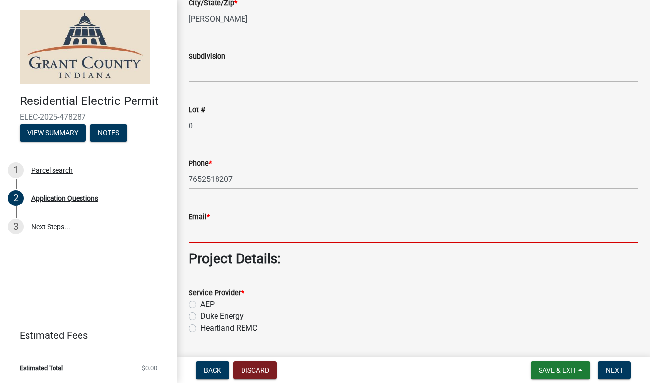
click at [245, 231] on input "Email *" at bounding box center [413, 233] width 450 height 20
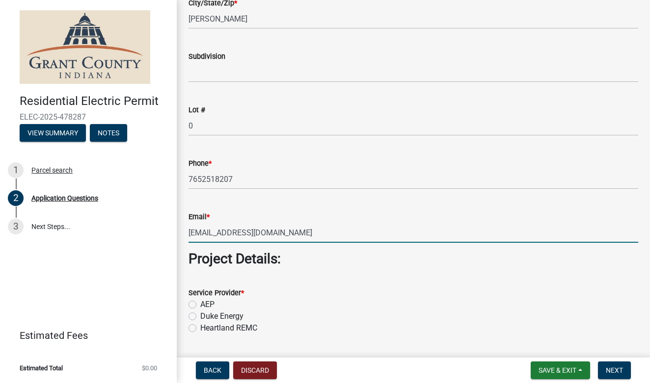
type input "[EMAIL_ADDRESS][DOMAIN_NAME]"
click at [200, 305] on label "AEP" at bounding box center [207, 305] width 14 height 12
click at [200, 305] on input "AEP" at bounding box center [203, 302] width 6 height 6
radio input "true"
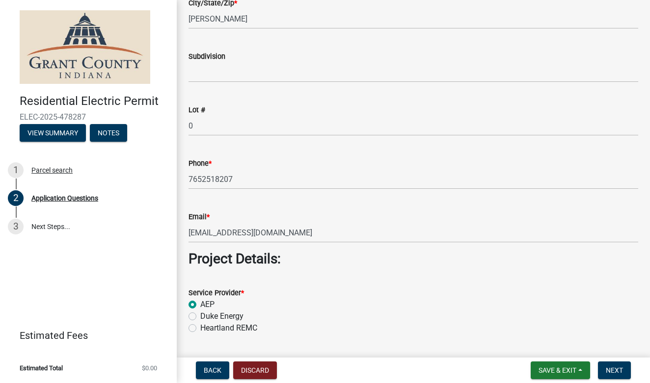
scroll to position [849, 0]
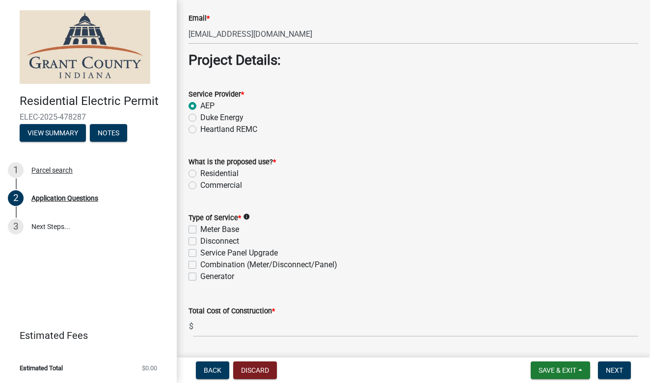
click at [200, 232] on label "Meter Base" at bounding box center [219, 230] width 39 height 12
click at [200, 230] on input "Meter Base" at bounding box center [203, 227] width 6 height 6
checkbox input "true"
checkbox input "false"
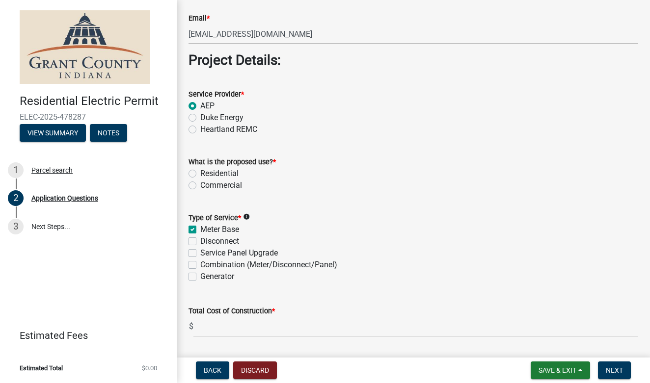
checkbox input "false"
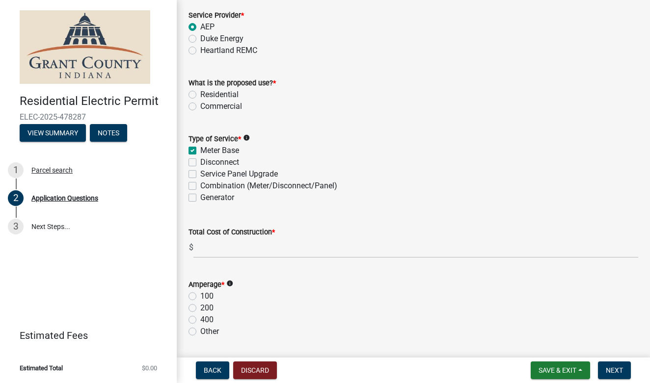
scroll to position [947, 0]
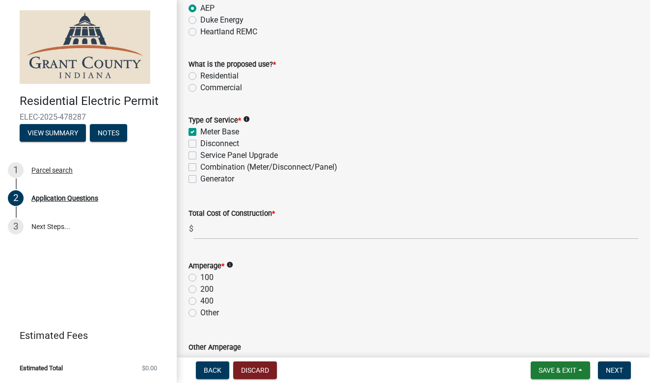
click at [197, 146] on div "Disconnect" at bounding box center [413, 144] width 450 height 12
click at [200, 144] on label "Disconnect" at bounding box center [219, 144] width 39 height 12
click at [200, 144] on input "Disconnect" at bounding box center [203, 141] width 6 height 6
checkbox input "true"
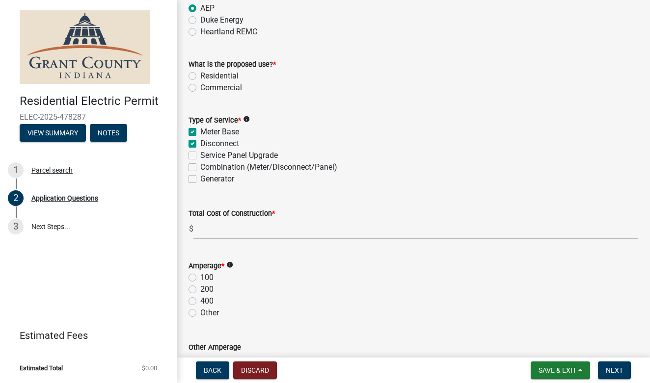
checkbox input "true"
checkbox input "false"
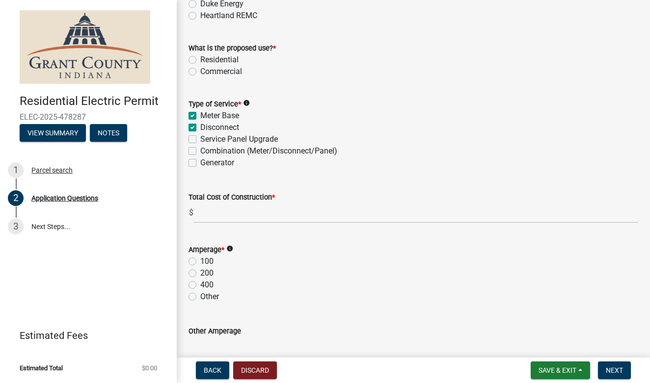
click at [189, 265] on div "100" at bounding box center [413, 262] width 450 height 12
click at [200, 262] on label "100" at bounding box center [206, 262] width 13 height 12
click at [200, 262] on input "100" at bounding box center [203, 259] width 6 height 6
radio input "true"
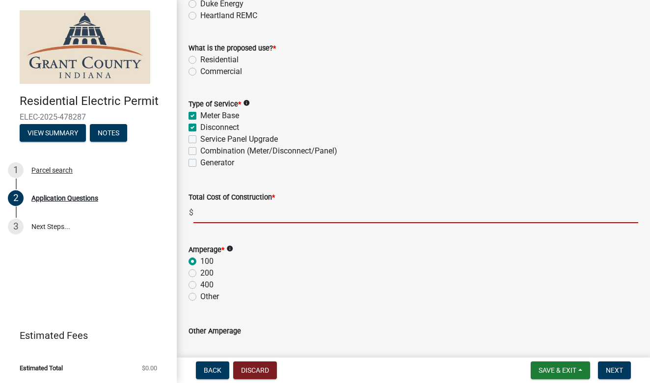
click at [206, 216] on input "text" at bounding box center [415, 213] width 445 height 20
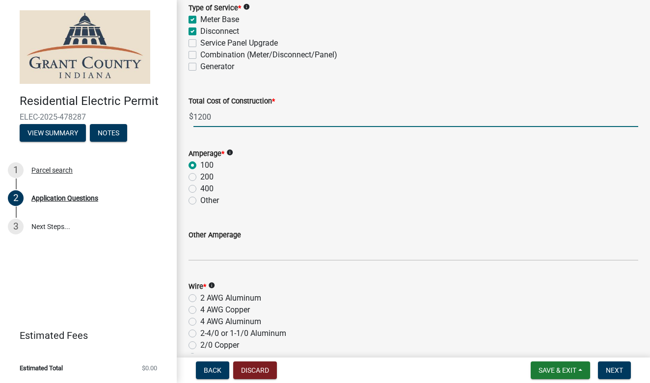
scroll to position [1257, 0]
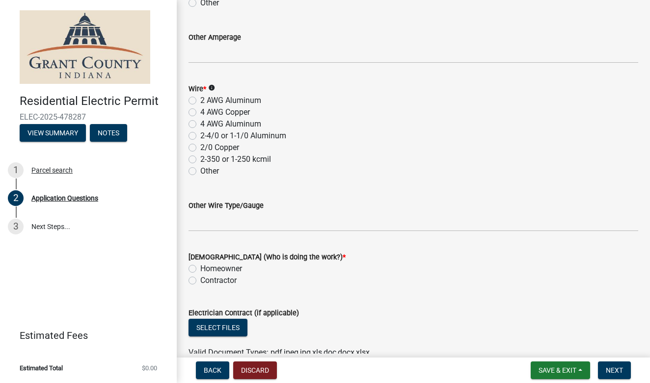
type input "1200.00"
click at [193, 105] on div "2 AWG Aluminum" at bounding box center [413, 101] width 450 height 12
click at [200, 103] on label "2 AWG Aluminum" at bounding box center [230, 101] width 61 height 12
click at [200, 101] on input "2 AWG Aluminum" at bounding box center [203, 98] width 6 height 6
radio input "true"
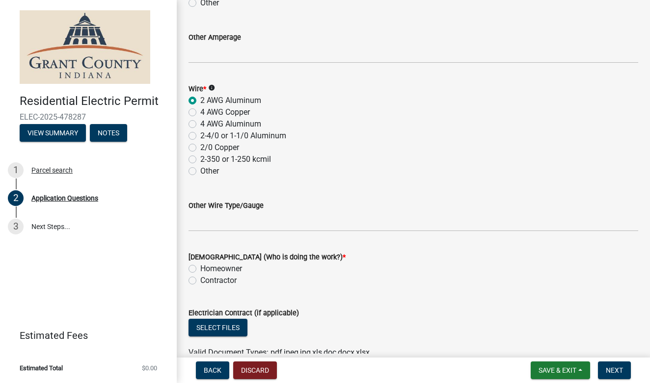
click at [200, 282] on label "Contractor" at bounding box center [218, 281] width 36 height 12
click at [200, 281] on input "Contractor" at bounding box center [203, 278] width 6 height 6
radio input "true"
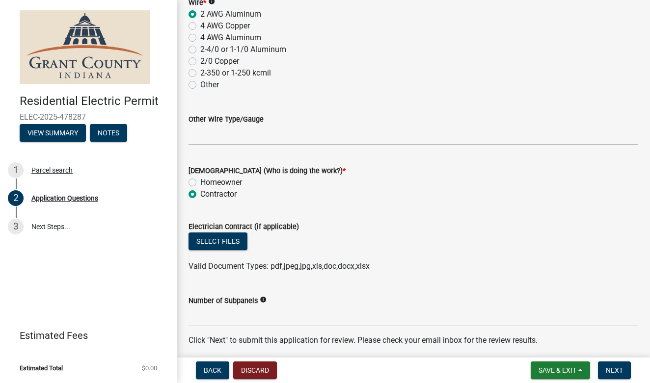
scroll to position [1381, 0]
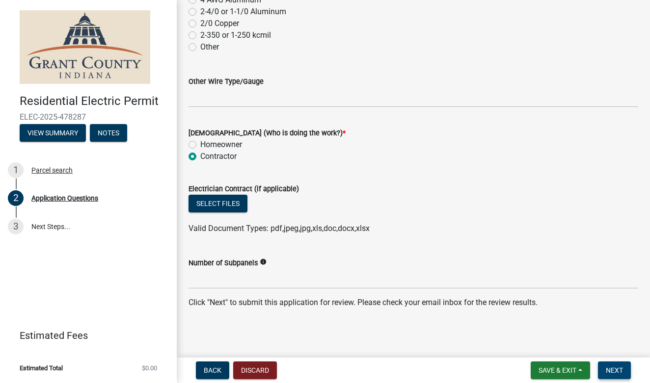
click at [616, 374] on span "Next" at bounding box center [614, 371] width 17 height 8
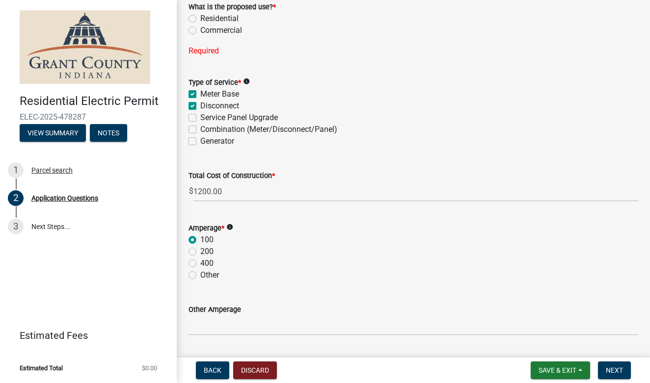
scroll to position [927, 0]
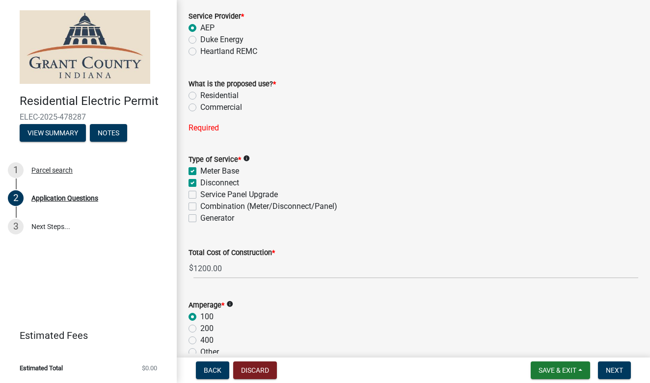
click at [200, 95] on label "Residential" at bounding box center [219, 96] width 38 height 12
click at [200, 95] on input "Residential" at bounding box center [203, 93] width 6 height 6
radio input "true"
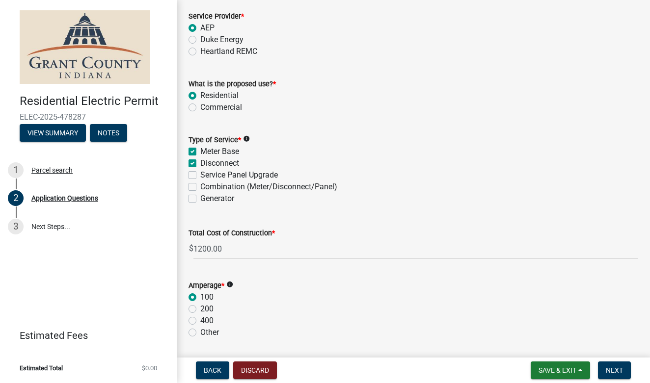
scroll to position [1136, 0]
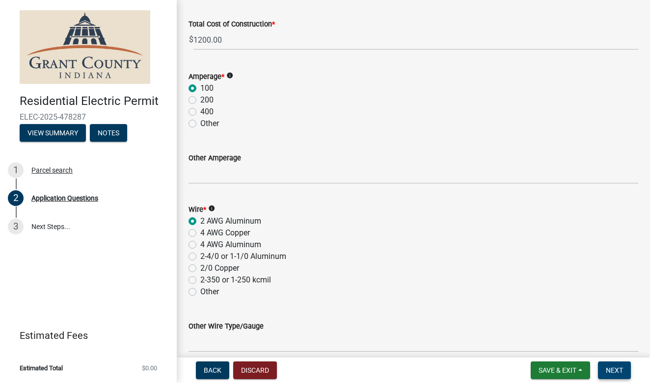
click at [612, 369] on span "Next" at bounding box center [614, 371] width 17 height 8
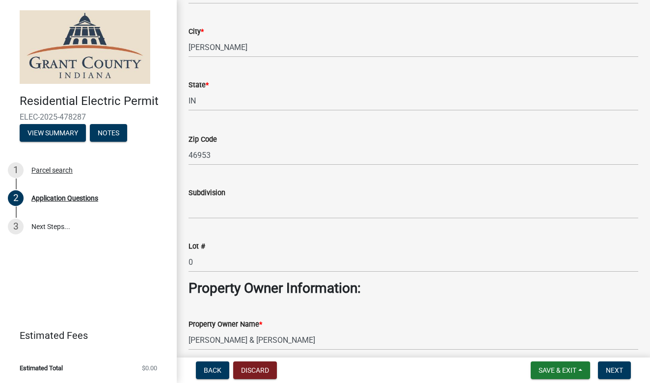
scroll to position [0, 0]
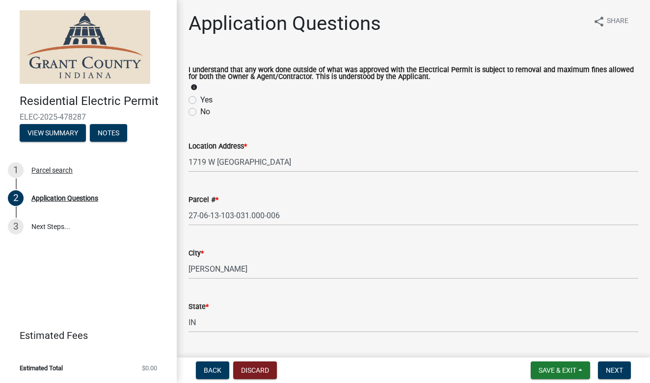
click at [200, 102] on label "Yes" at bounding box center [206, 100] width 12 height 12
click at [200, 101] on input "Yes" at bounding box center [203, 97] width 6 height 6
radio input "true"
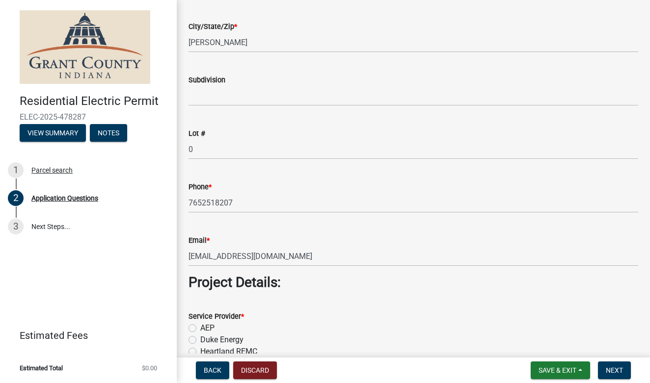
scroll to position [813, 0]
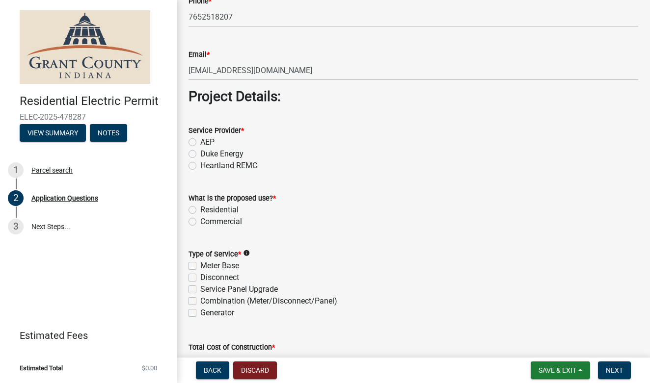
click at [200, 138] on label "AEP" at bounding box center [207, 142] width 14 height 12
click at [200, 138] on input "AEP" at bounding box center [203, 139] width 6 height 6
radio input "true"
click at [200, 207] on label "Residential" at bounding box center [219, 210] width 38 height 12
click at [200, 207] on input "Residential" at bounding box center [203, 207] width 6 height 6
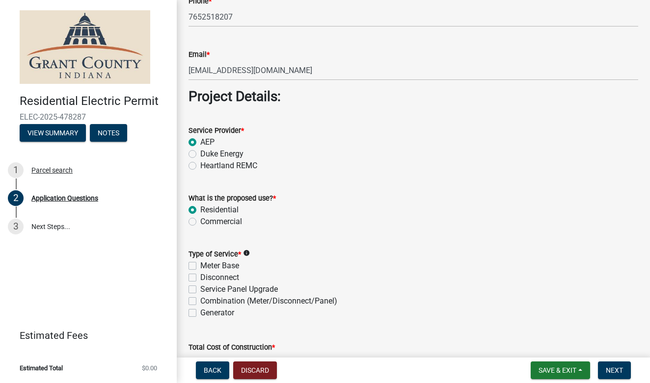
radio input "true"
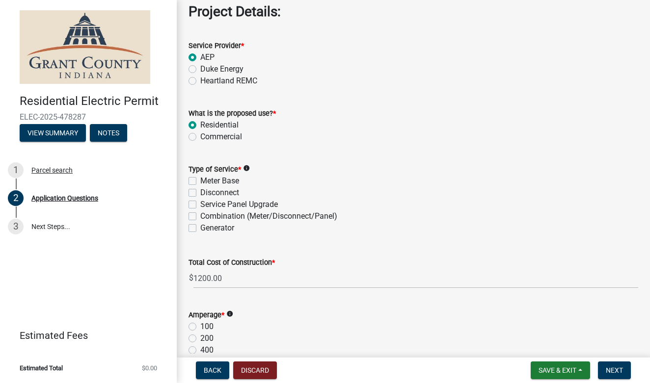
click at [200, 179] on label "Meter Base" at bounding box center [219, 181] width 39 height 12
click at [200, 179] on input "Meter Base" at bounding box center [203, 178] width 6 height 6
checkbox input "true"
checkbox input "false"
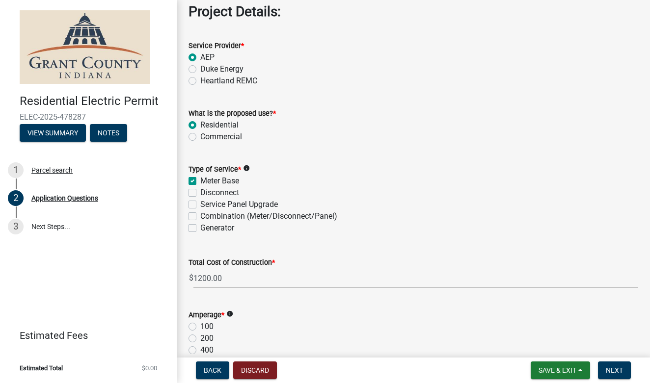
checkbox input "false"
click at [200, 194] on label "Disconnect" at bounding box center [219, 193] width 39 height 12
click at [200, 193] on input "Disconnect" at bounding box center [203, 190] width 6 height 6
checkbox input "true"
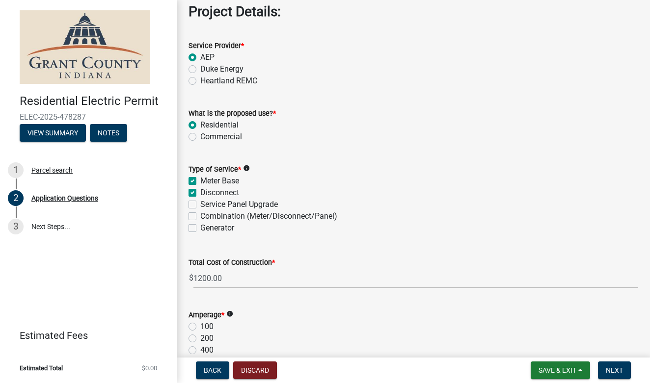
checkbox input "true"
checkbox input "false"
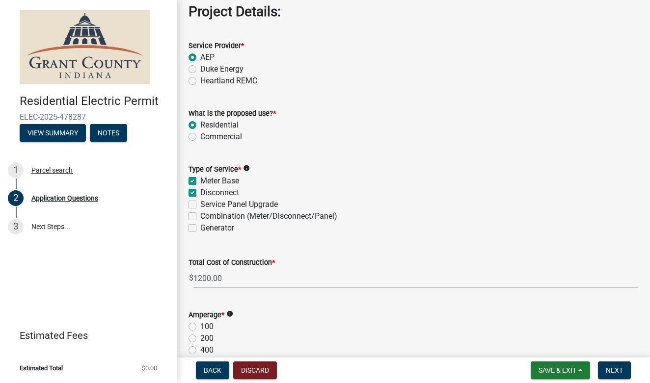
scroll to position [1070, 0]
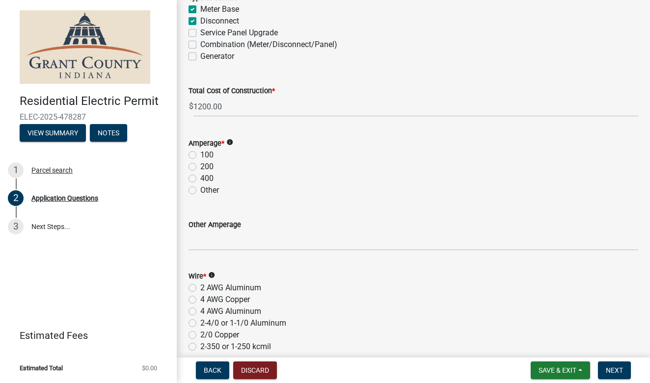
click at [196, 152] on div "100" at bounding box center [413, 155] width 450 height 12
click at [200, 154] on label "100" at bounding box center [206, 155] width 13 height 12
click at [200, 154] on input "100" at bounding box center [203, 152] width 6 height 6
radio input "true"
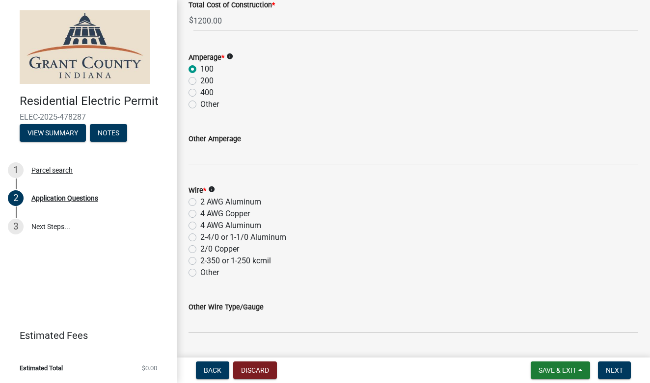
scroll to position [1256, 0]
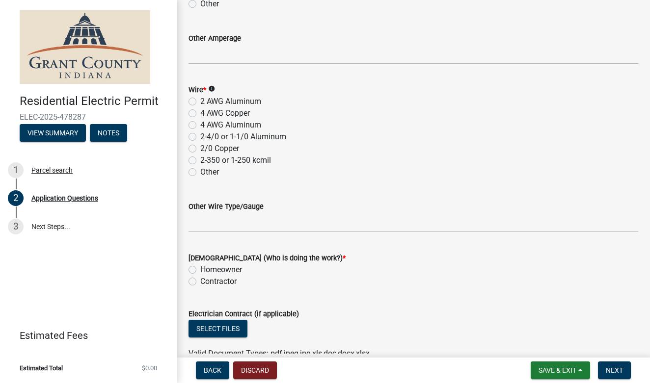
click at [188, 100] on div "Wire * info 2 AWG Aluminum 4 AWG Copper 4 AWG Aluminum 2-4/0 or 1-1/0 Aluminum …" at bounding box center [413, 125] width 464 height 106
click at [200, 100] on label "2 AWG Aluminum" at bounding box center [230, 102] width 61 height 12
click at [200, 100] on input "2 AWG Aluminum" at bounding box center [203, 99] width 6 height 6
radio input "true"
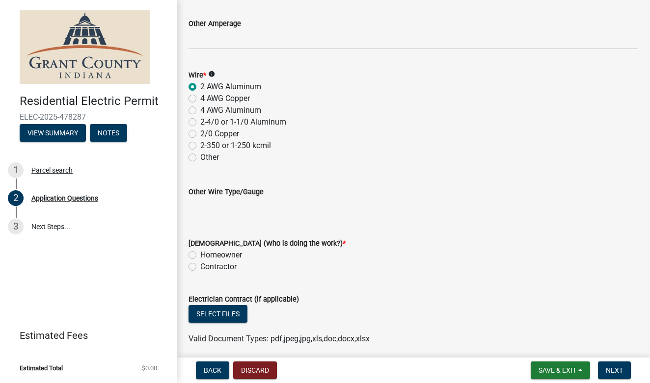
scroll to position [1381, 0]
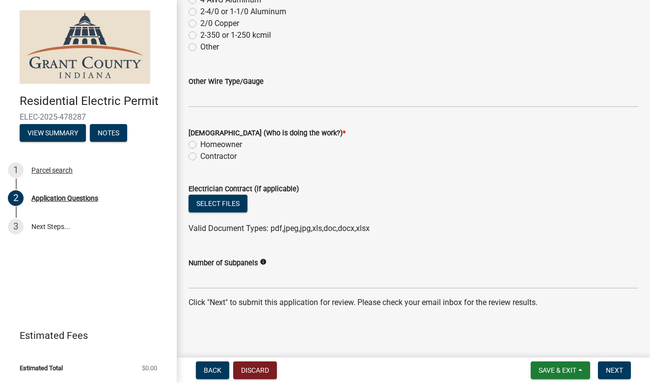
click at [200, 157] on label "Contractor" at bounding box center [218, 157] width 36 height 12
click at [200, 157] on input "Contractor" at bounding box center [203, 154] width 6 height 6
radio input "true"
click at [612, 367] on span "Next" at bounding box center [614, 371] width 17 height 8
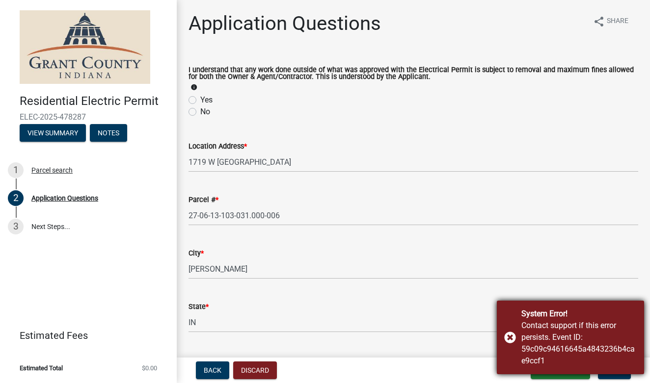
click at [506, 334] on div "System Error! Contact support if this error persists. Event ID: 59c09c94616645a…" at bounding box center [570, 338] width 147 height 74
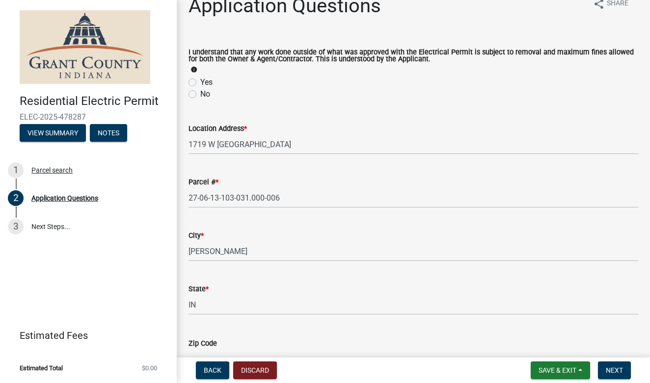
scroll to position [5, 0]
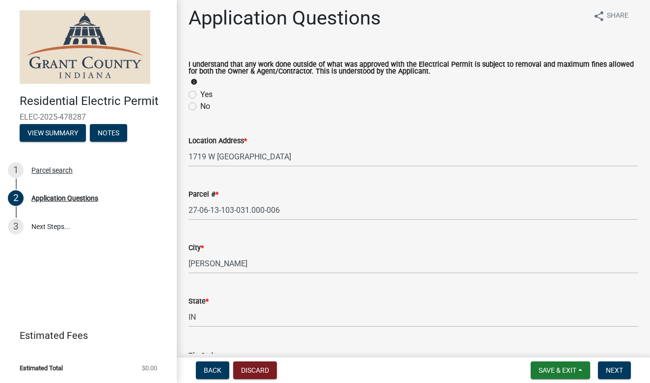
click at [198, 100] on div "Yes" at bounding box center [413, 95] width 450 height 12
click at [200, 96] on label "Yes" at bounding box center [206, 95] width 12 height 12
click at [200, 95] on input "Yes" at bounding box center [203, 92] width 6 height 6
radio input "true"
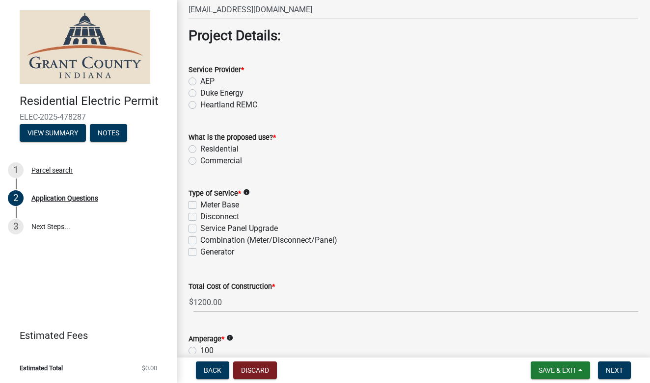
scroll to position [954, 0]
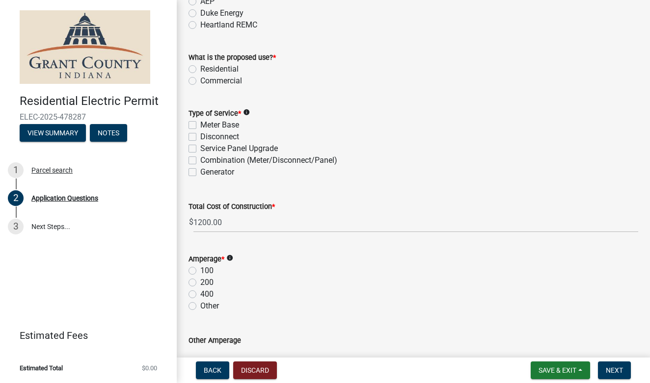
click at [200, 128] on label "Meter Base" at bounding box center [219, 125] width 39 height 12
click at [200, 126] on input "Meter Base" at bounding box center [203, 122] width 6 height 6
checkbox input "true"
checkbox input "false"
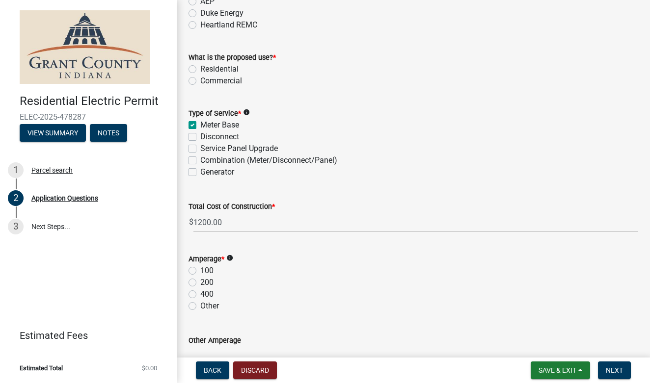
checkbox input "false"
click at [200, 69] on label "Residential" at bounding box center [219, 69] width 38 height 12
click at [200, 69] on input "Residential" at bounding box center [203, 66] width 6 height 6
radio input "true"
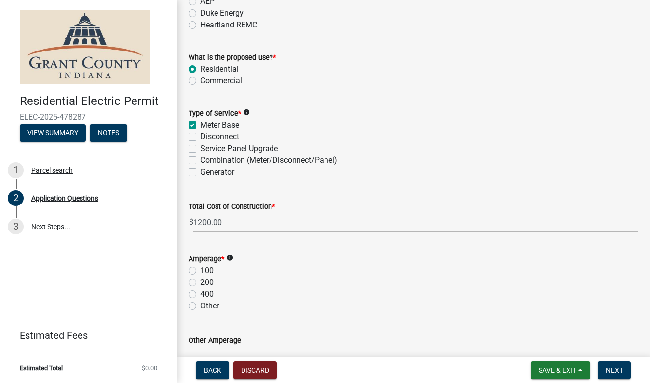
scroll to position [1040, 0]
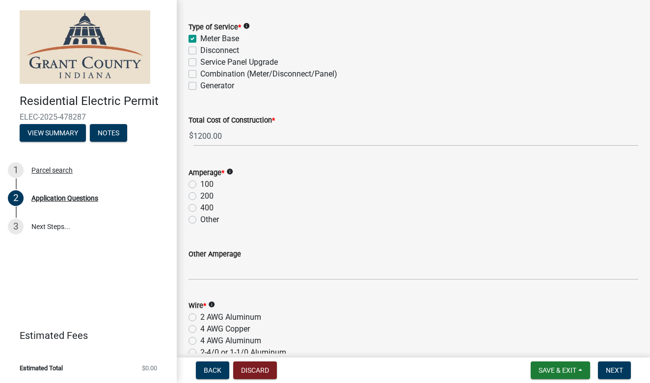
click at [200, 181] on label "100" at bounding box center [206, 185] width 13 height 12
click at [200, 181] on input "100" at bounding box center [203, 182] width 6 height 6
radio input "true"
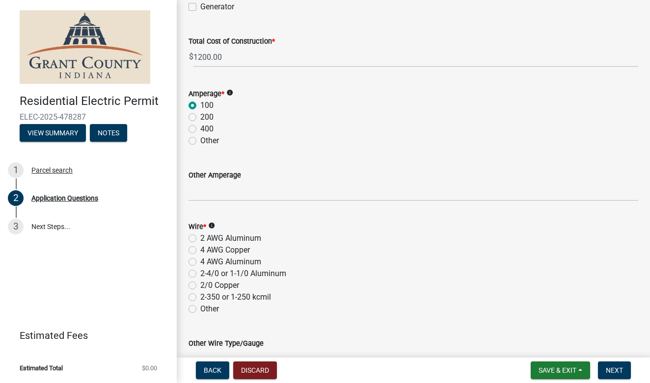
click at [200, 238] on label "2 AWG Aluminum" at bounding box center [230, 239] width 61 height 12
click at [200, 238] on input "2 AWG Aluminum" at bounding box center [203, 236] width 6 height 6
radio input "true"
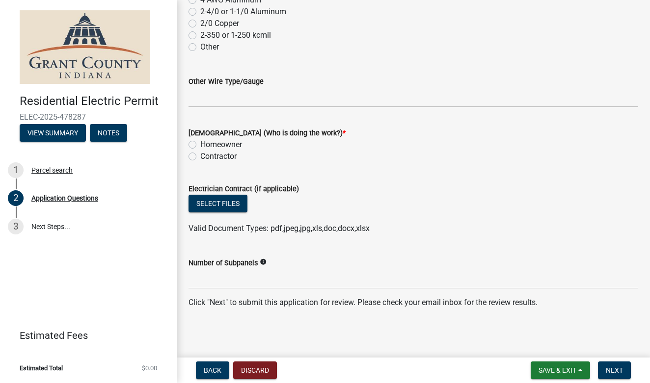
click at [200, 158] on label "Contractor" at bounding box center [218, 157] width 36 height 12
click at [200, 157] on input "Contractor" at bounding box center [203, 154] width 6 height 6
radio input "true"
click at [616, 369] on span "Next" at bounding box center [614, 371] width 17 height 8
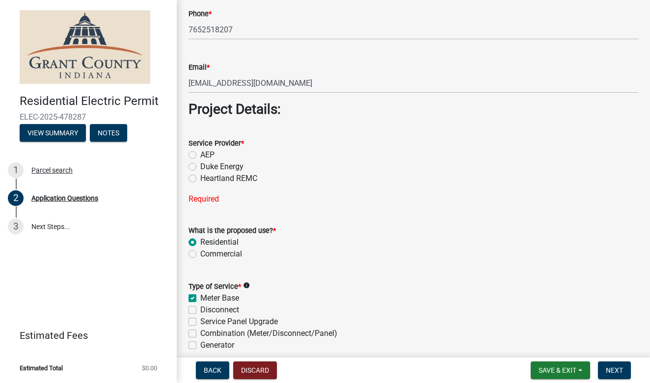
scroll to position [798, 0]
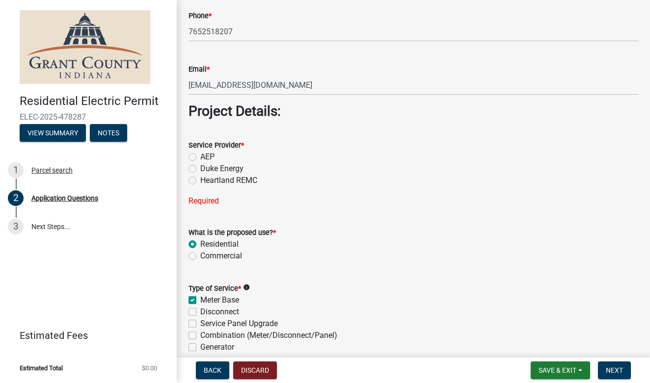
click at [200, 158] on label "AEP" at bounding box center [207, 157] width 14 height 12
click at [200, 158] on input "AEP" at bounding box center [203, 154] width 6 height 6
radio input "true"
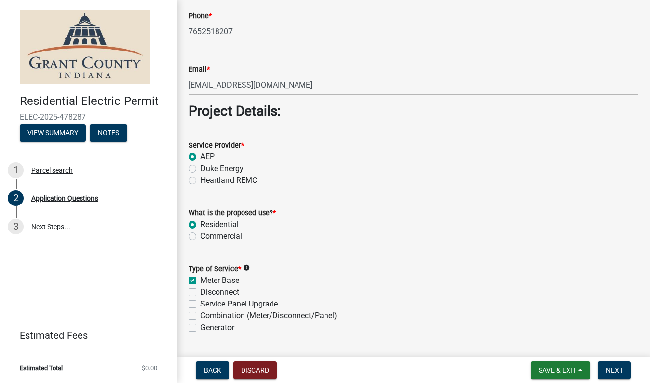
scroll to position [867, 0]
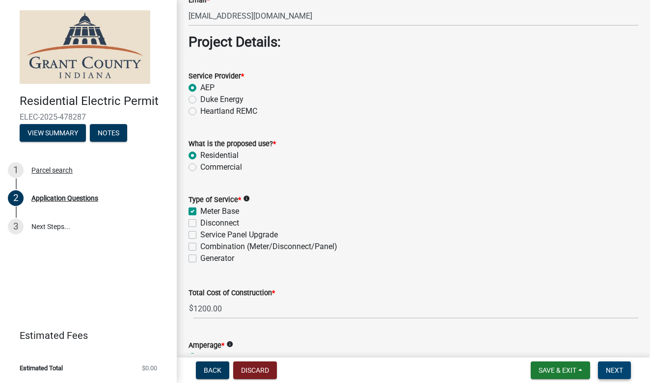
click at [624, 371] on button "Next" at bounding box center [614, 371] width 33 height 18
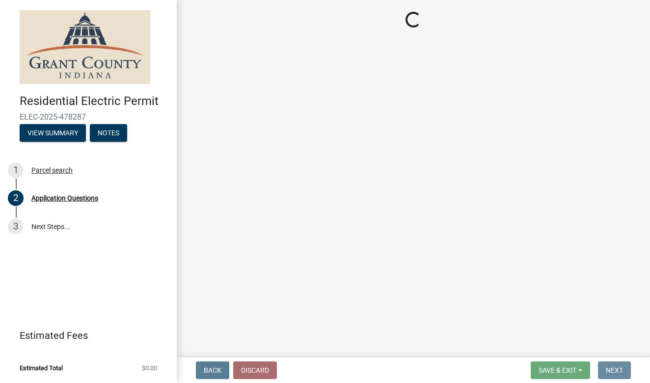
scroll to position [0, 0]
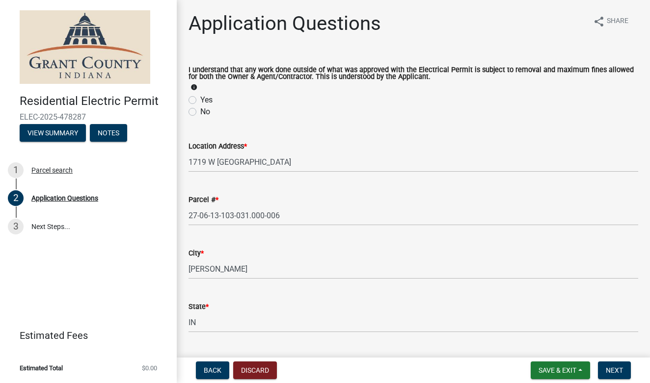
click at [82, 49] on img at bounding box center [85, 47] width 131 height 74
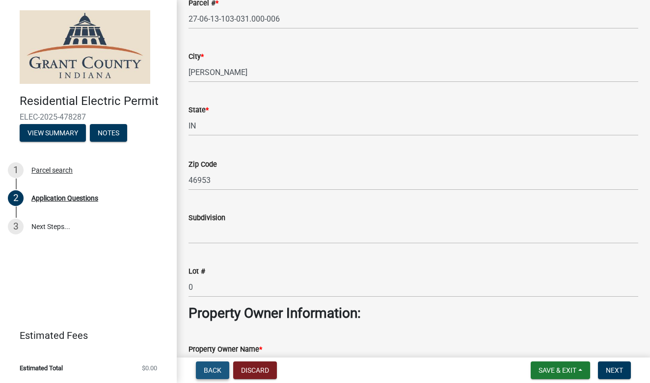
click at [204, 368] on span "Back" at bounding box center [213, 371] width 18 height 8
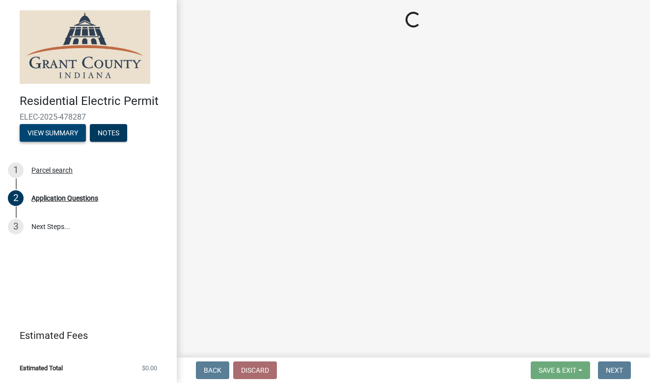
click at [57, 134] on button "View Summary" at bounding box center [53, 133] width 66 height 18
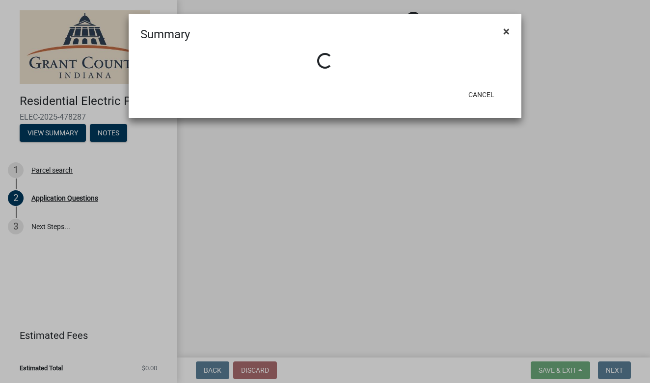
click at [506, 31] on span "×" at bounding box center [506, 32] width 6 height 14
